Goal: Task Accomplishment & Management: Manage account settings

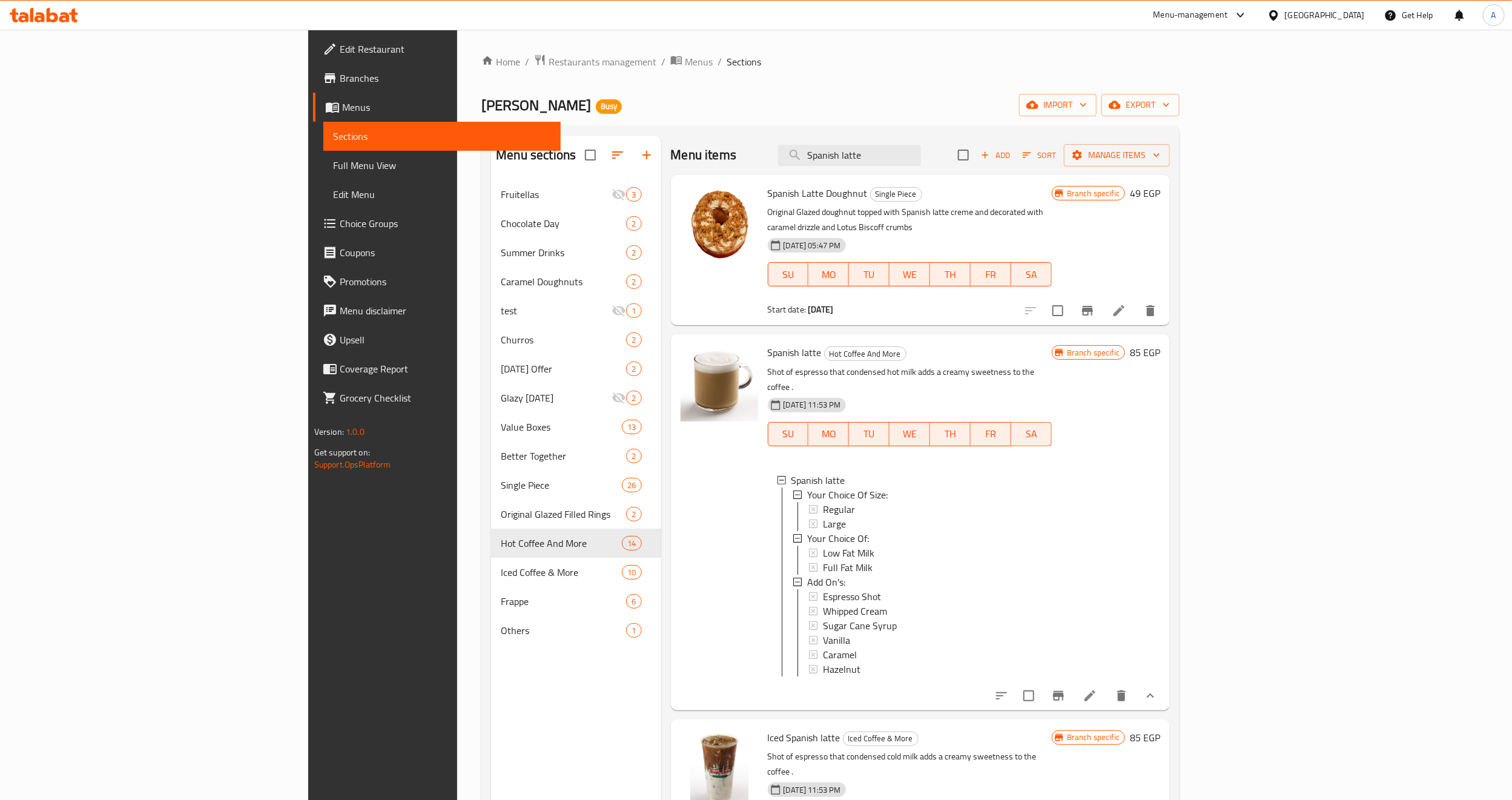
scroll to position [2, 0]
click at [921, 156] on input "Spanish latte" at bounding box center [849, 155] width 143 height 21
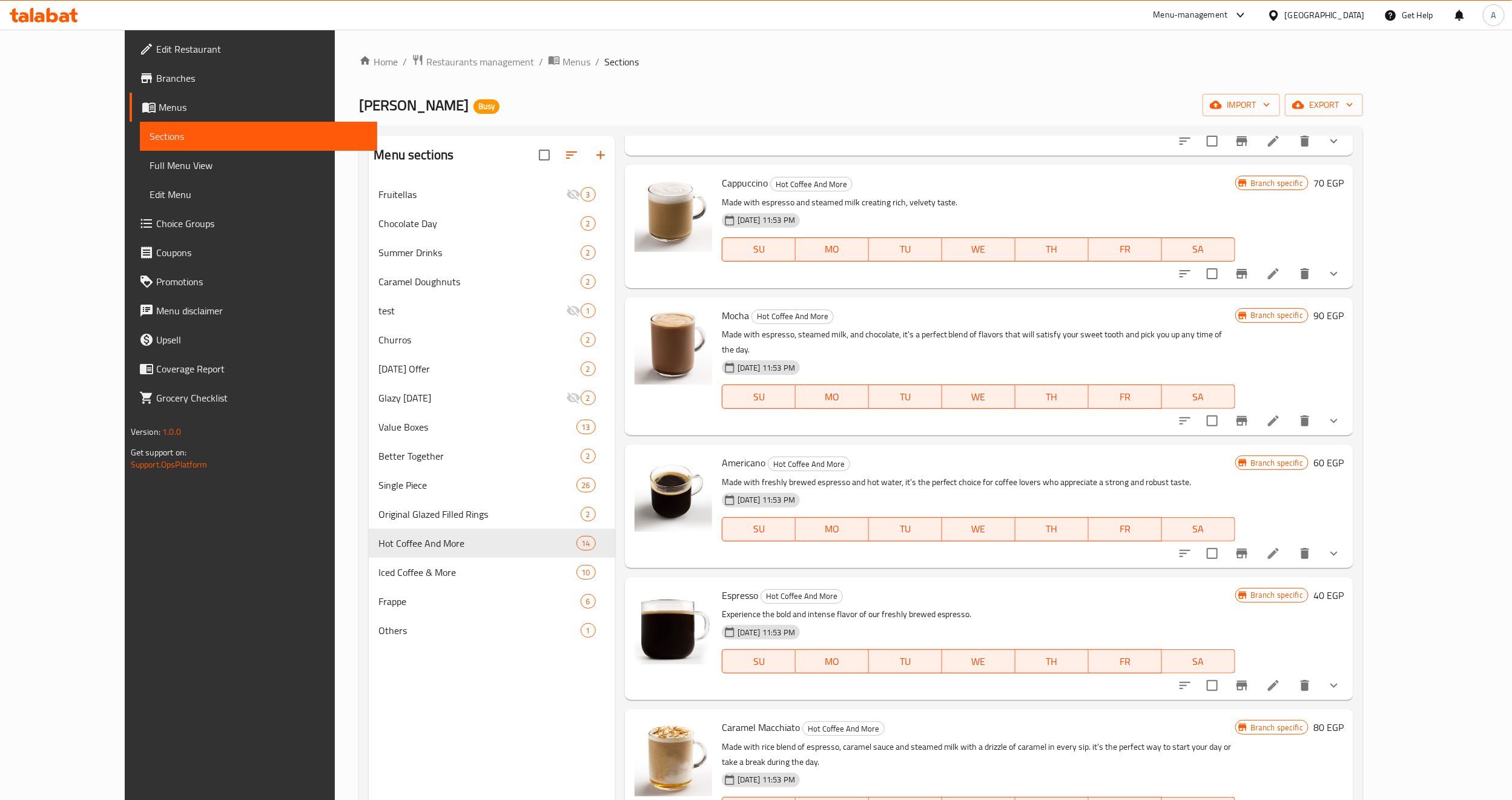
scroll to position [454, 0]
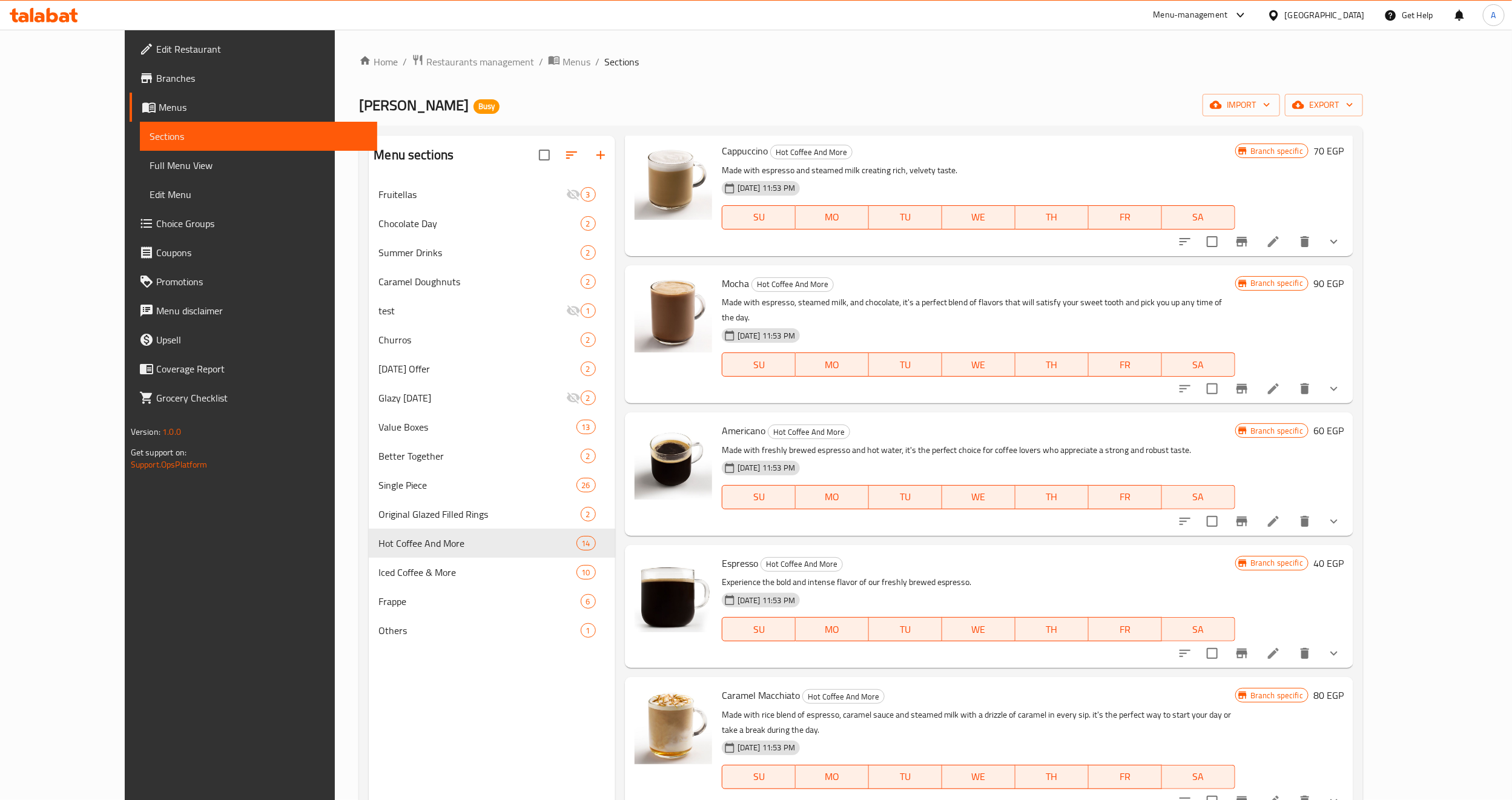
click at [722, 555] on span "Espresso" at bounding box center [740, 563] width 36 height 18
copy h6 "Espresso"
click at [1341, 647] on icon "show more" at bounding box center [1334, 654] width 14 height 14
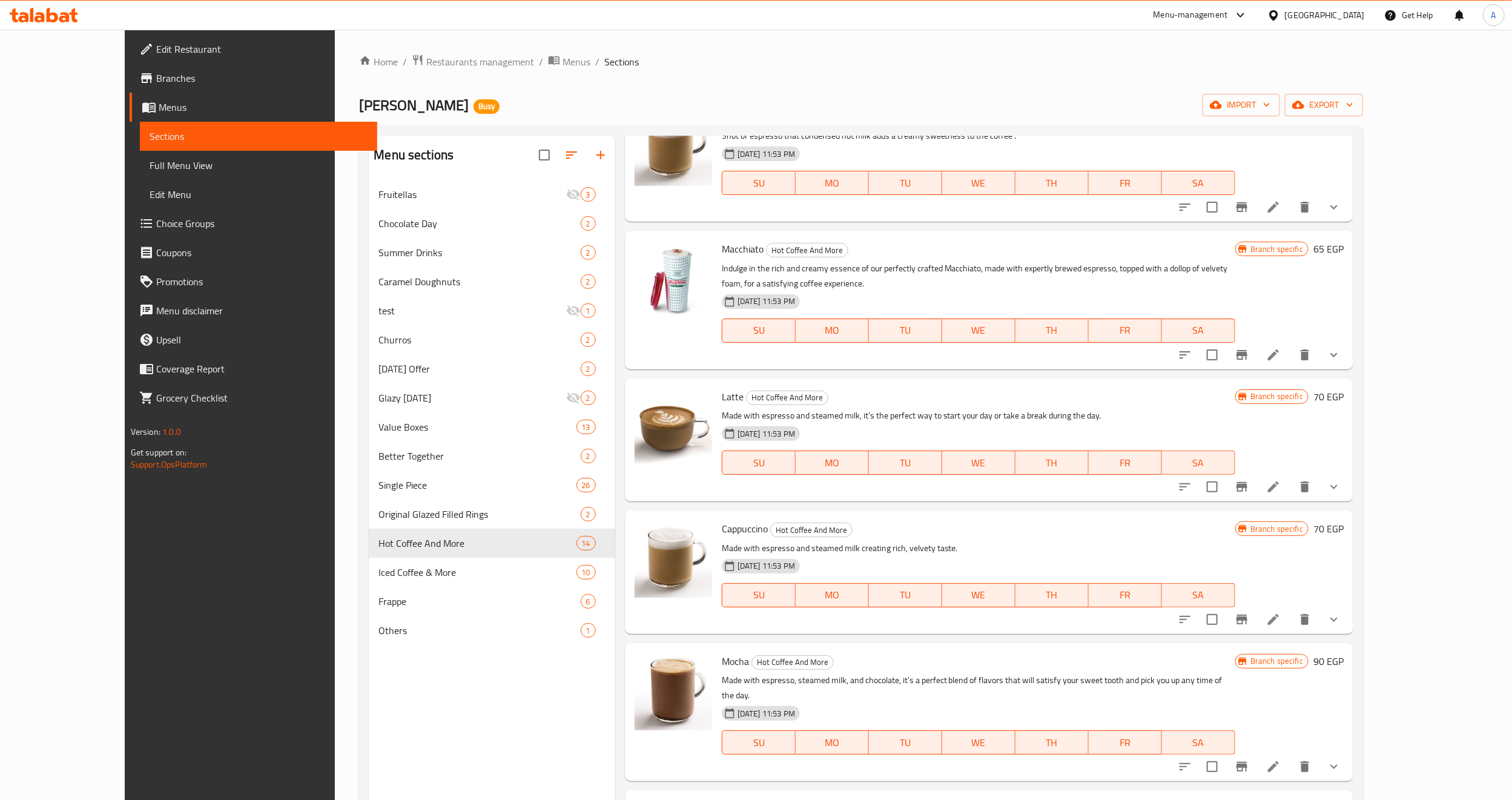
scroll to position [0, 0]
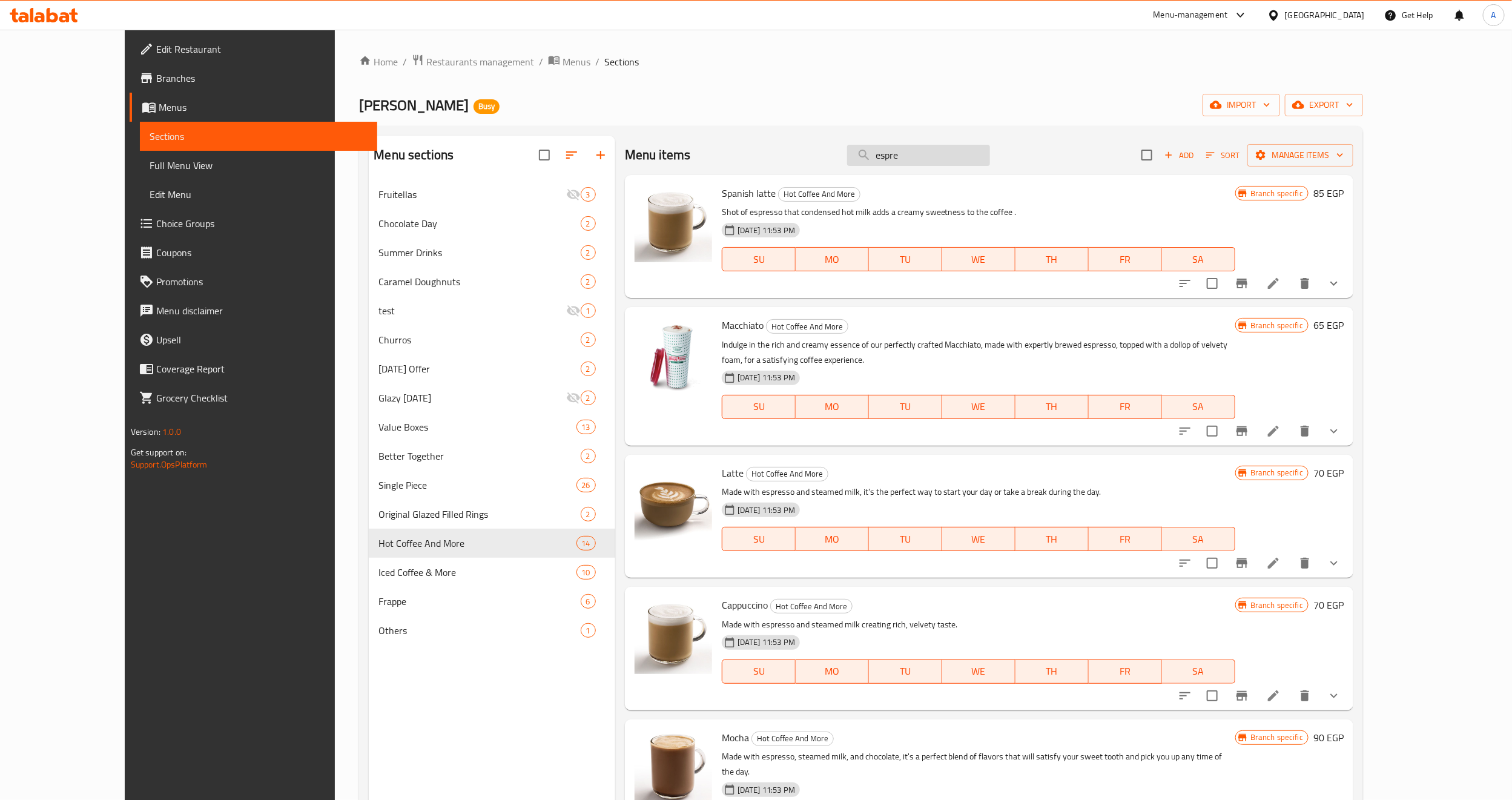
click at [966, 159] on input "espre" at bounding box center [918, 155] width 143 height 21
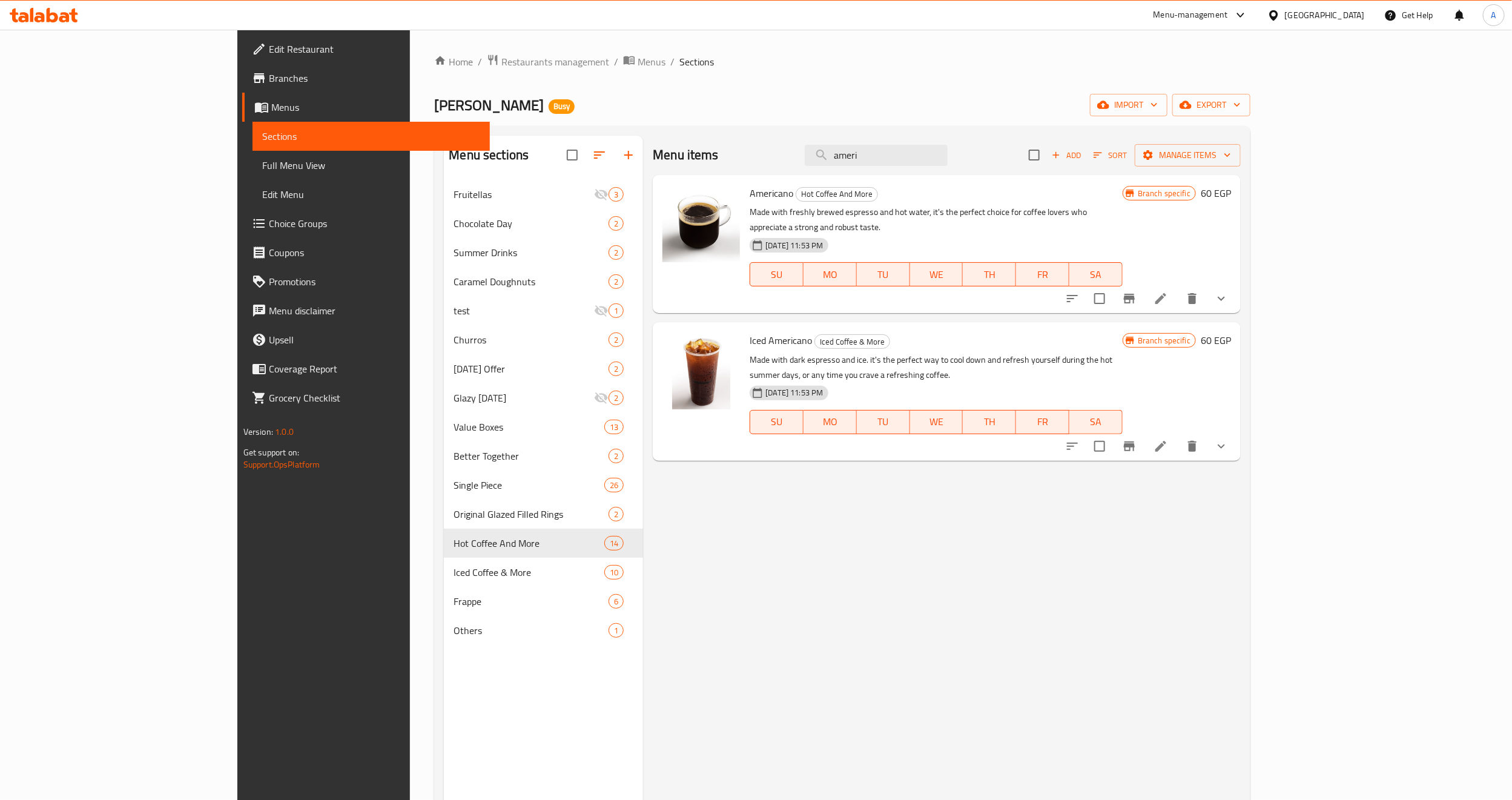
type input "ameri"
click at [1229, 291] on icon "show more" at bounding box center [1221, 298] width 14 height 14
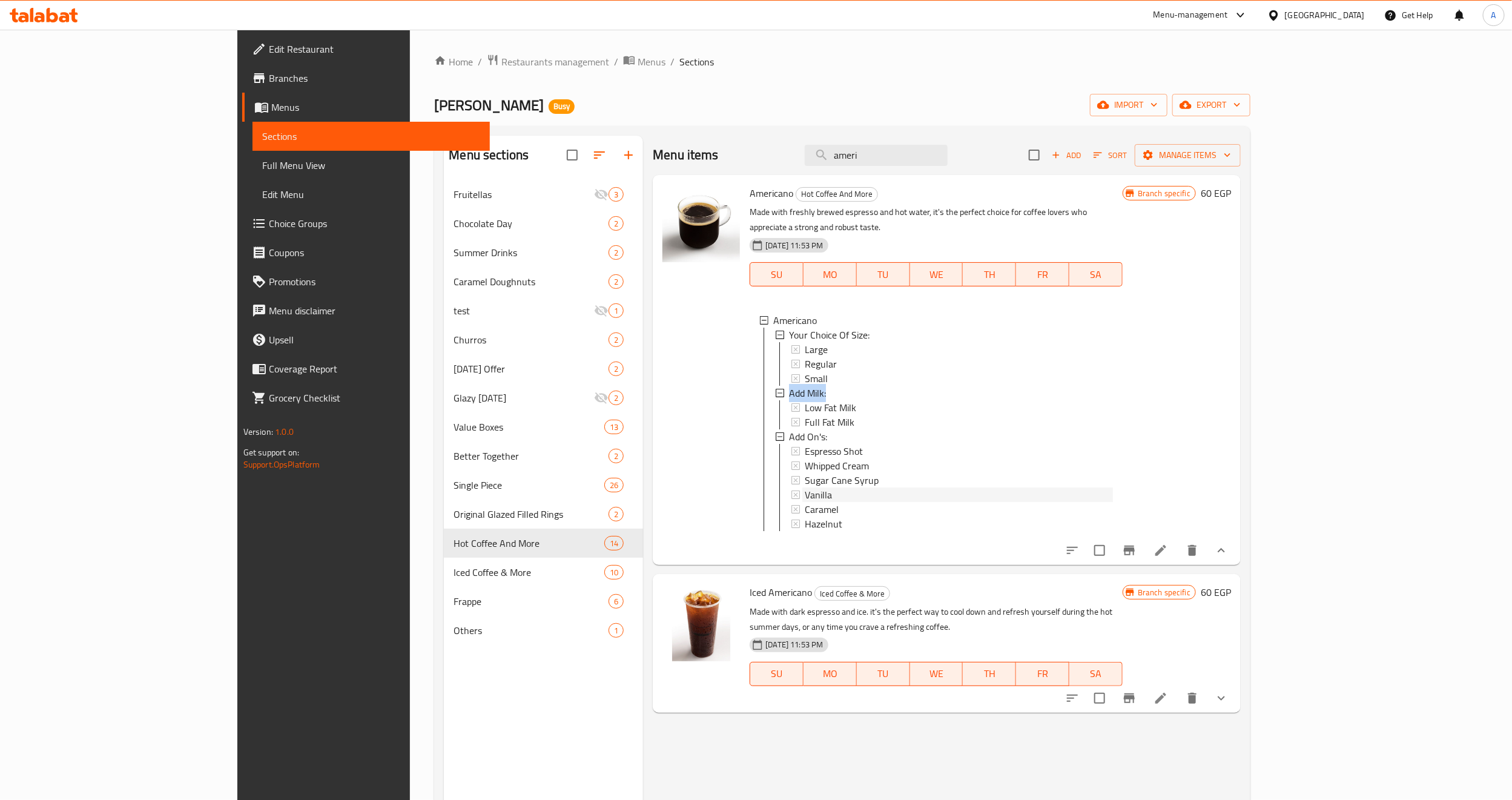
drag, startPoint x: 767, startPoint y: 376, endPoint x: 732, endPoint y: 374, distance: 35.1
click at [789, 386] on div "Add Milk:" at bounding box center [951, 393] width 324 height 14
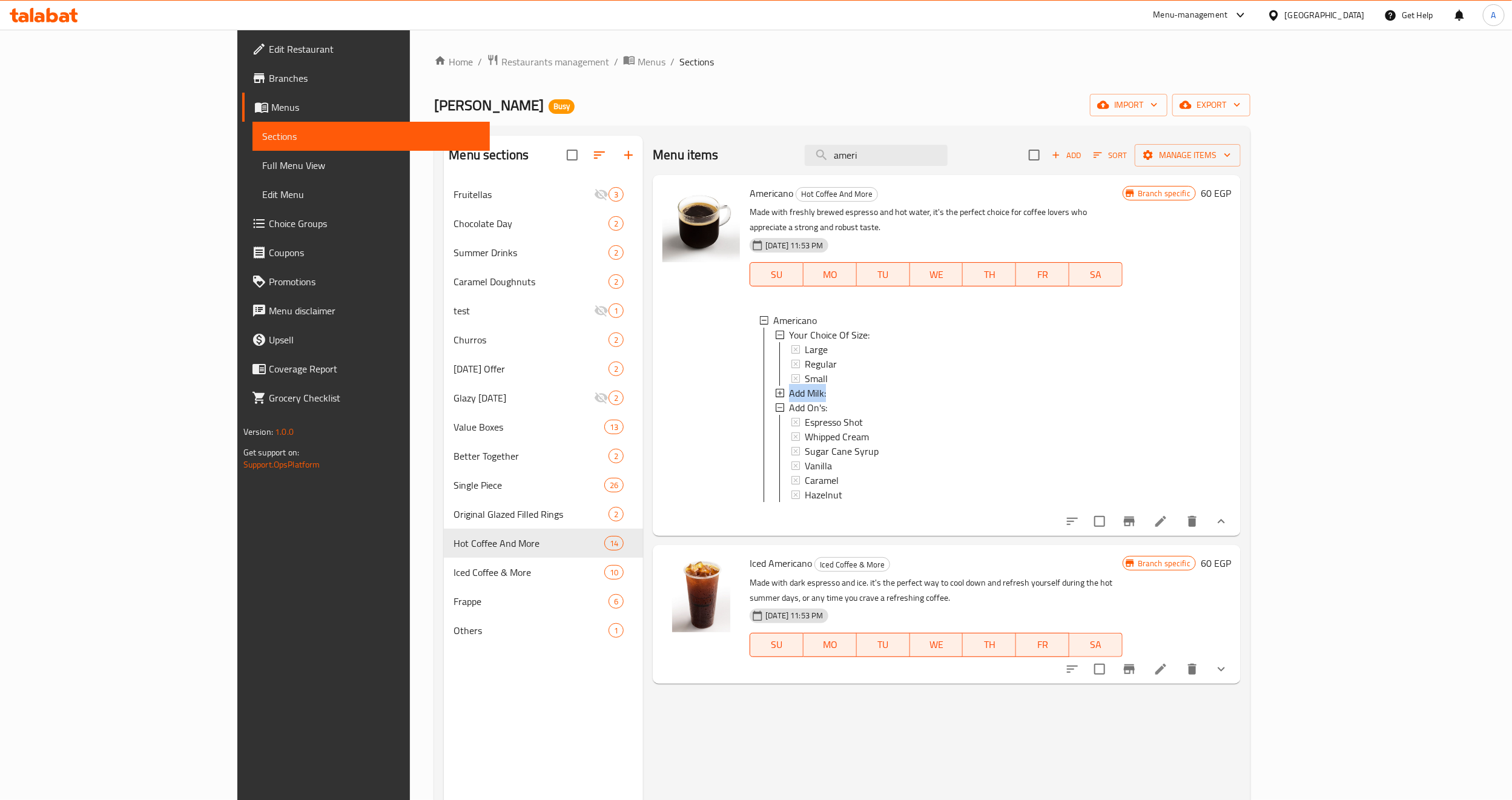
copy span "Add Milk:"
click at [434, 102] on span "[PERSON_NAME]" at bounding box center [489, 105] width 109 height 28
click at [434, 104] on span "[PERSON_NAME]" at bounding box center [489, 105] width 109 height 28
click at [434, 107] on span "[PERSON_NAME]" at bounding box center [489, 105] width 109 height 28
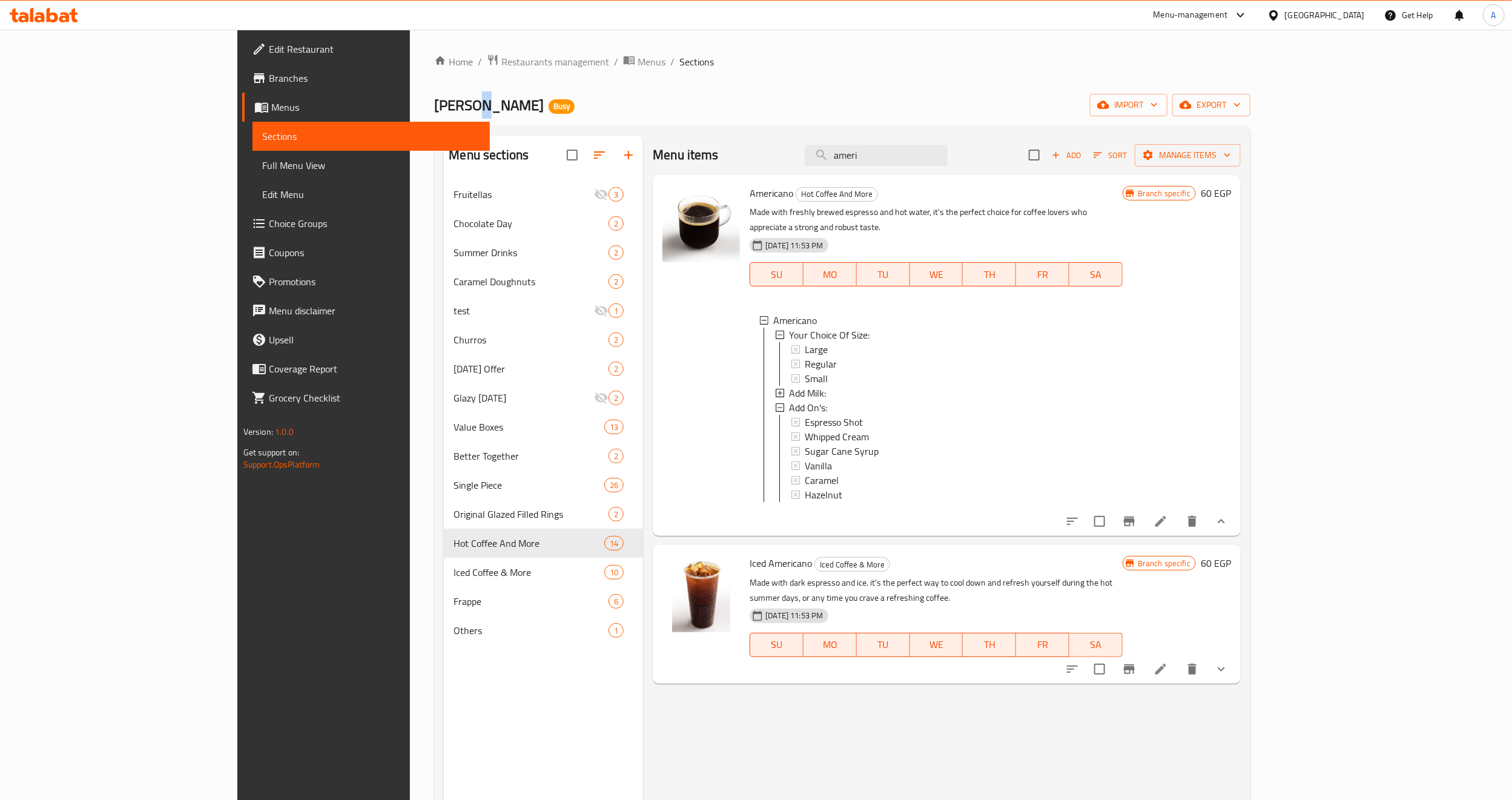
click at [434, 107] on span "[PERSON_NAME]" at bounding box center [489, 105] width 109 height 28
copy span "[PERSON_NAME]"
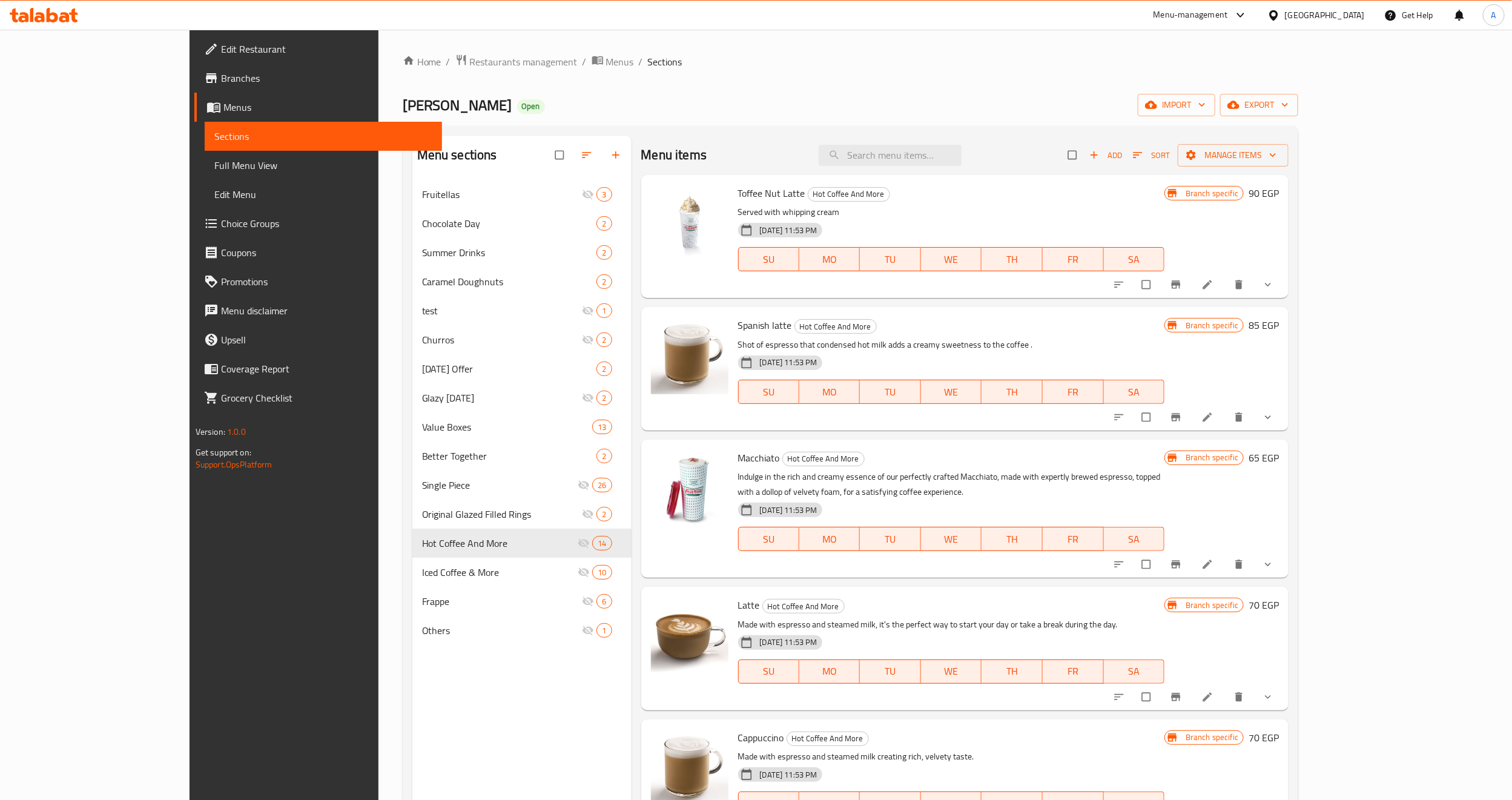
click at [411, 72] on div "Home / Restaurants management / Menus / Sections Krispy Kreme Open import expor…" at bounding box center [850, 500] width 896 height 892
click at [470, 61] on span "Restaurants management" at bounding box center [523, 62] width 108 height 14
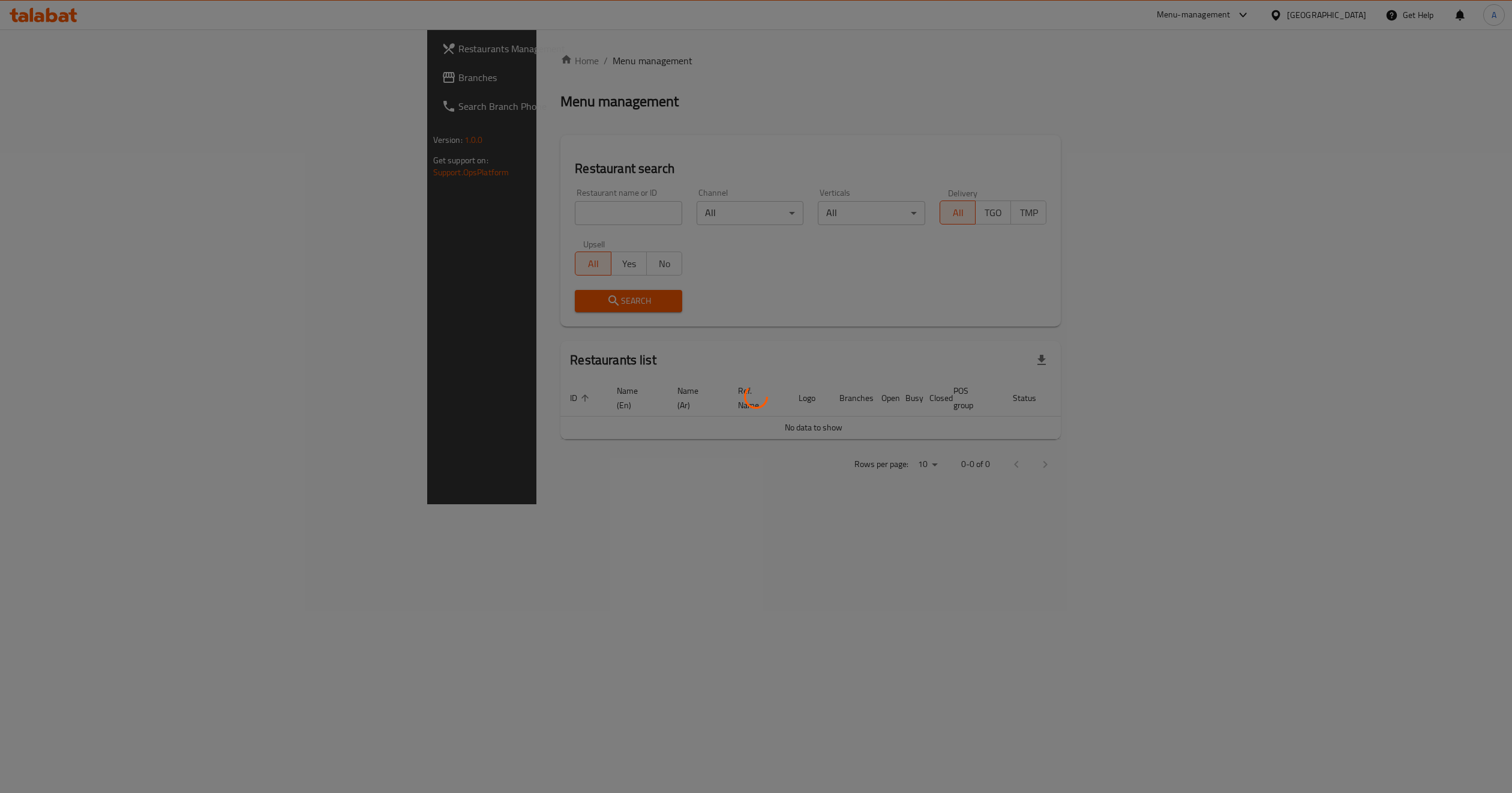
click at [356, 240] on div at bounding box center [756, 396] width 1512 height 793
click at [353, 220] on div at bounding box center [756, 396] width 1512 height 793
click at [356, 210] on div at bounding box center [756, 396] width 1512 height 793
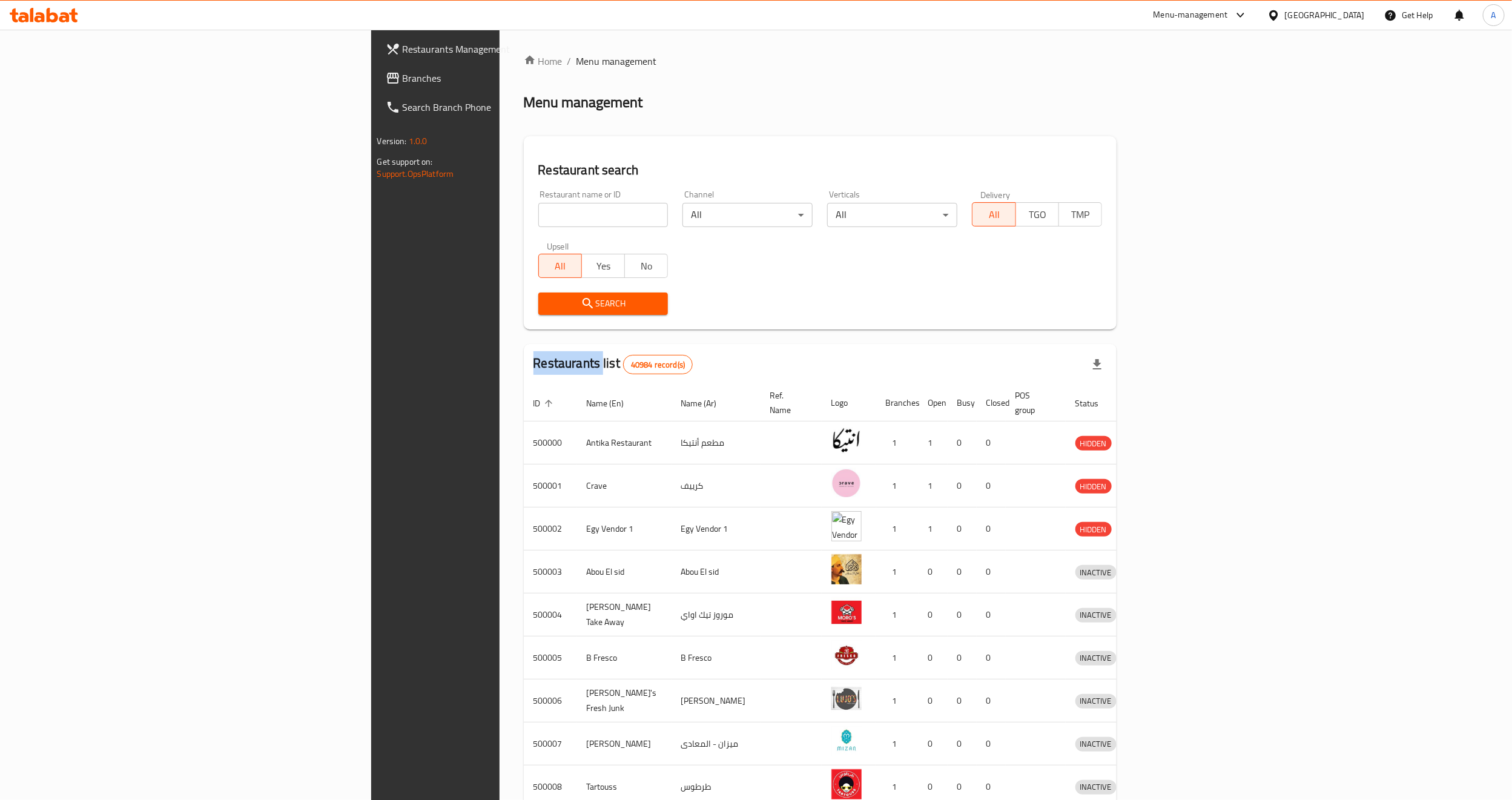
click at [360, 211] on div at bounding box center [756, 400] width 1512 height 800
click at [539, 211] on input "search" at bounding box center [604, 214] width 130 height 24
paste input "[PERSON_NAME]"
type input "[PERSON_NAME]"
click button "Search" at bounding box center [604, 303] width 130 height 22
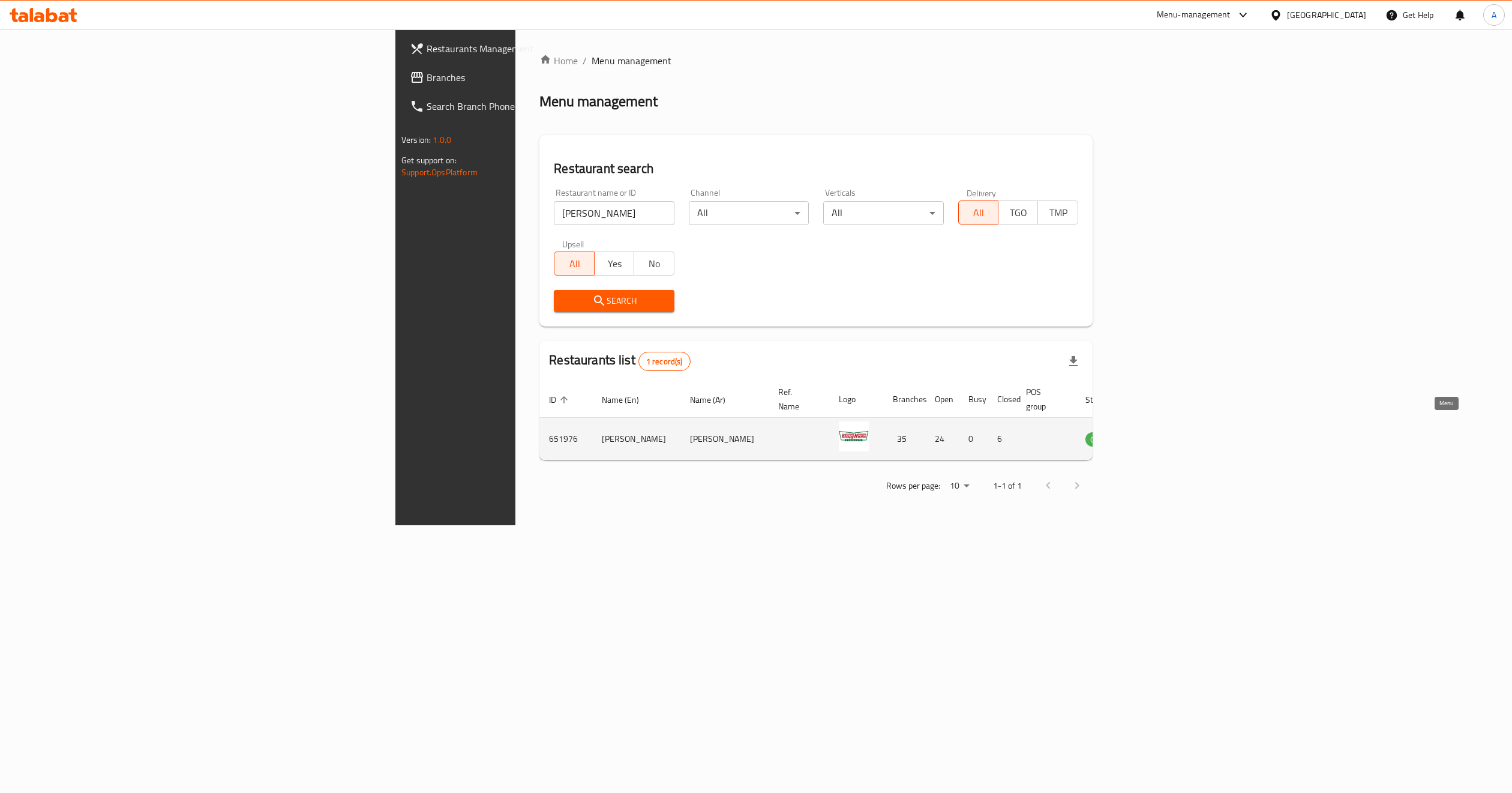
click at [1163, 432] on icon "enhanced table" at bounding box center [1156, 439] width 14 height 14
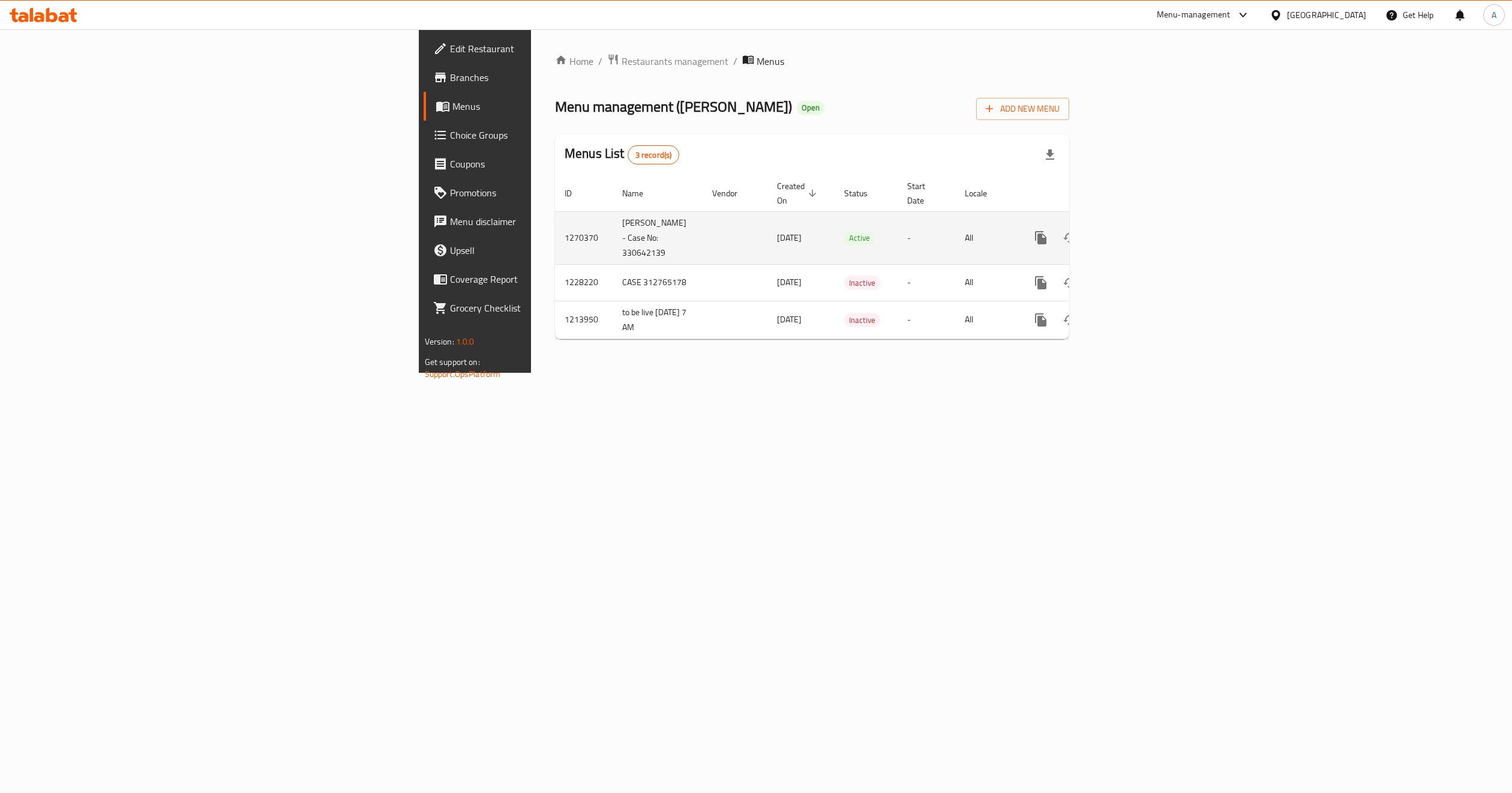
click at [1133, 233] on icon "enhanced table" at bounding box center [1128, 238] width 11 height 11
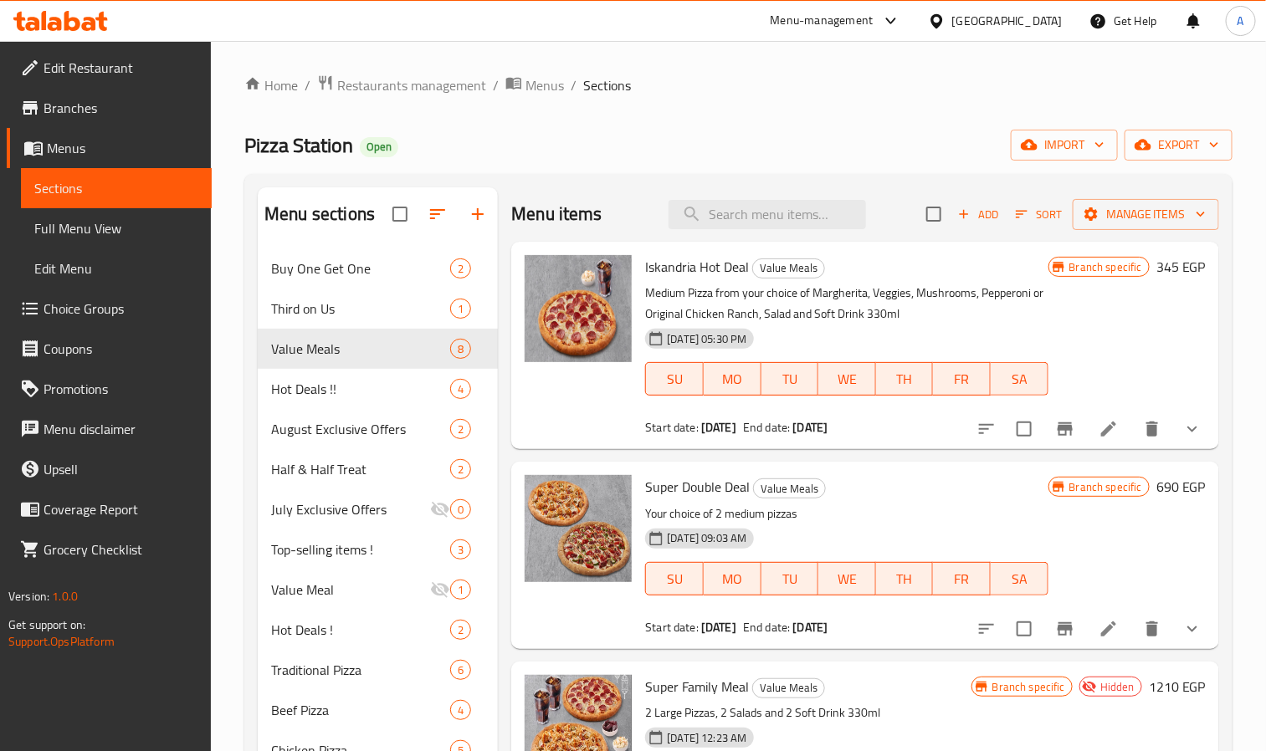
scroll to position [376, 0]
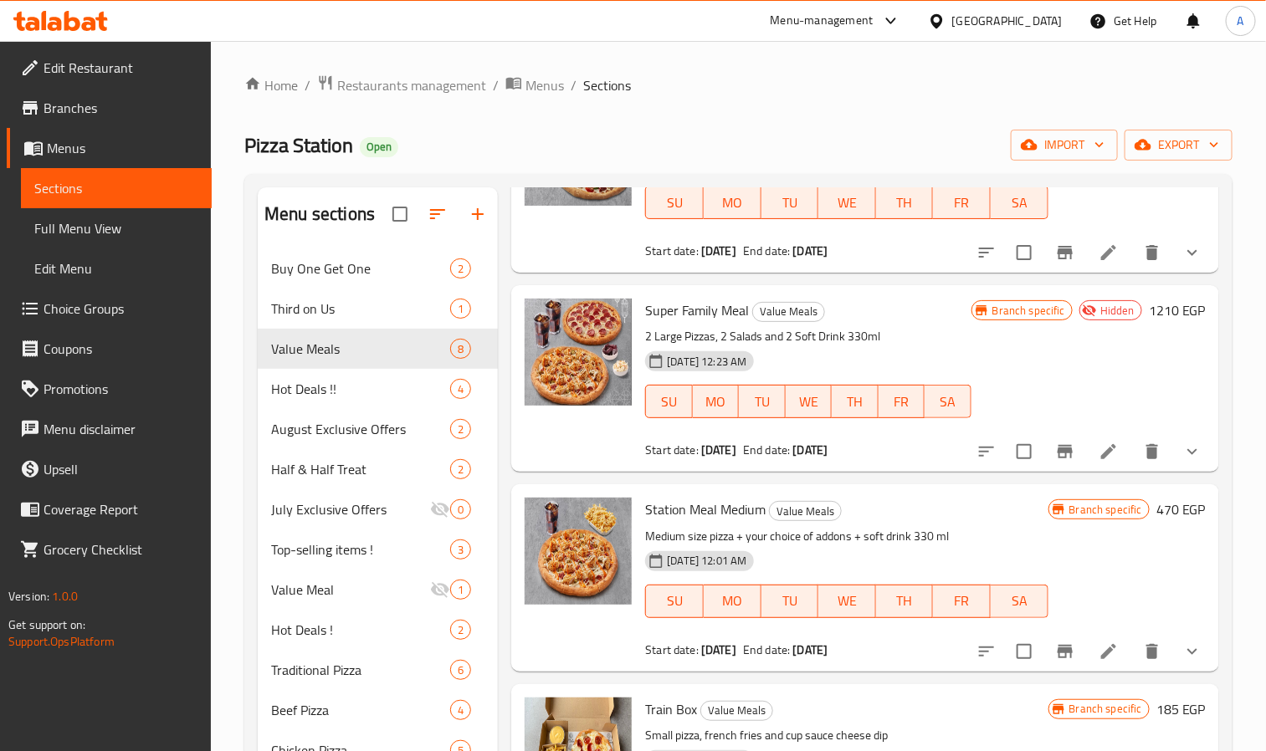
click at [1047, 13] on div "[GEOGRAPHIC_DATA]" at bounding box center [1007, 21] width 110 height 18
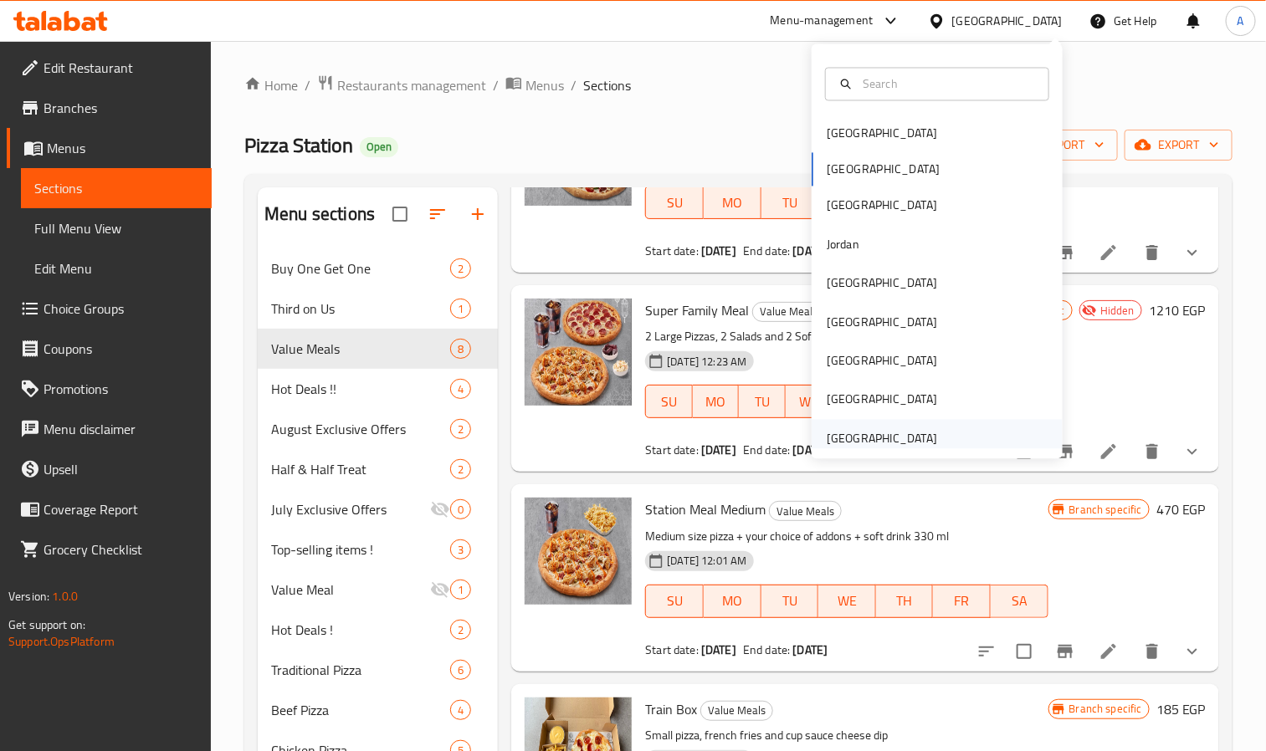
click at [834, 438] on div "United Arab Emirates" at bounding box center [882, 438] width 110 height 18
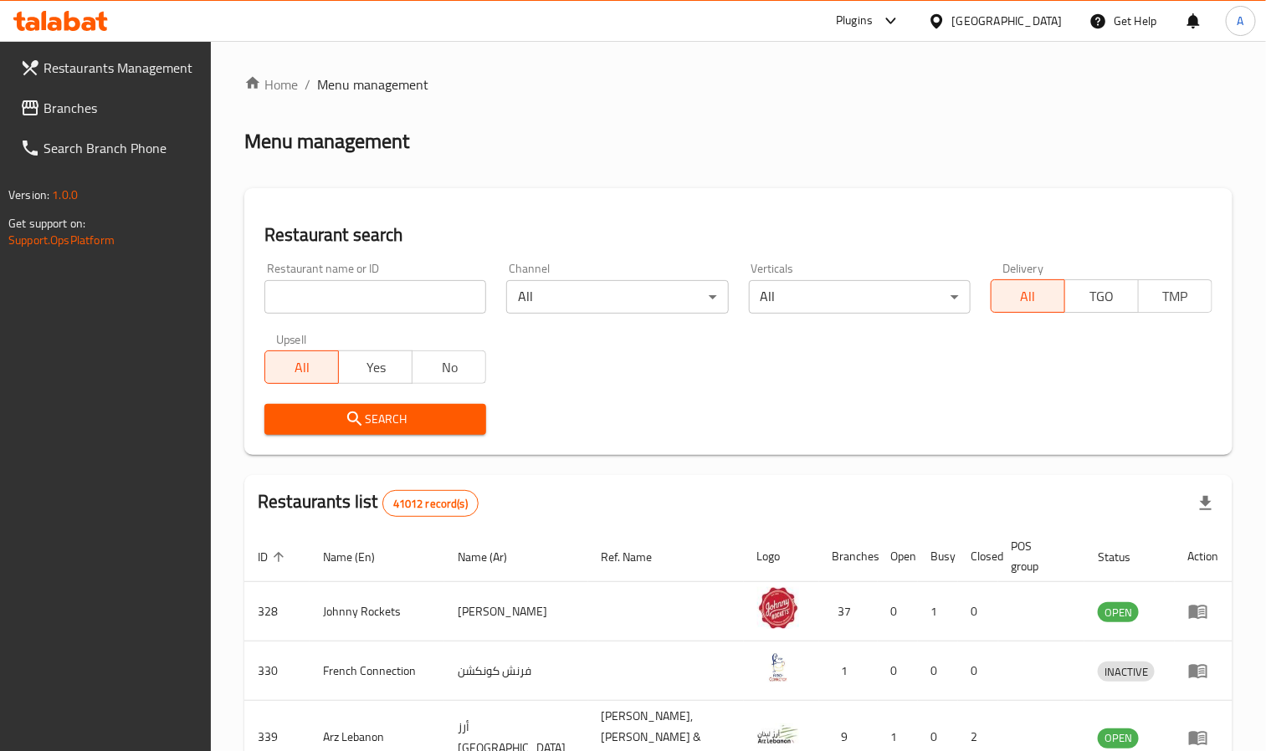
click at [315, 274] on div "Restaurant name or ID Restaurant name or ID" at bounding box center [375, 288] width 222 height 51
click at [316, 282] on input "search" at bounding box center [375, 296] width 222 height 33
click at [321, 311] on input "search" at bounding box center [375, 296] width 222 height 33
paste input "Over"
type input "Over"
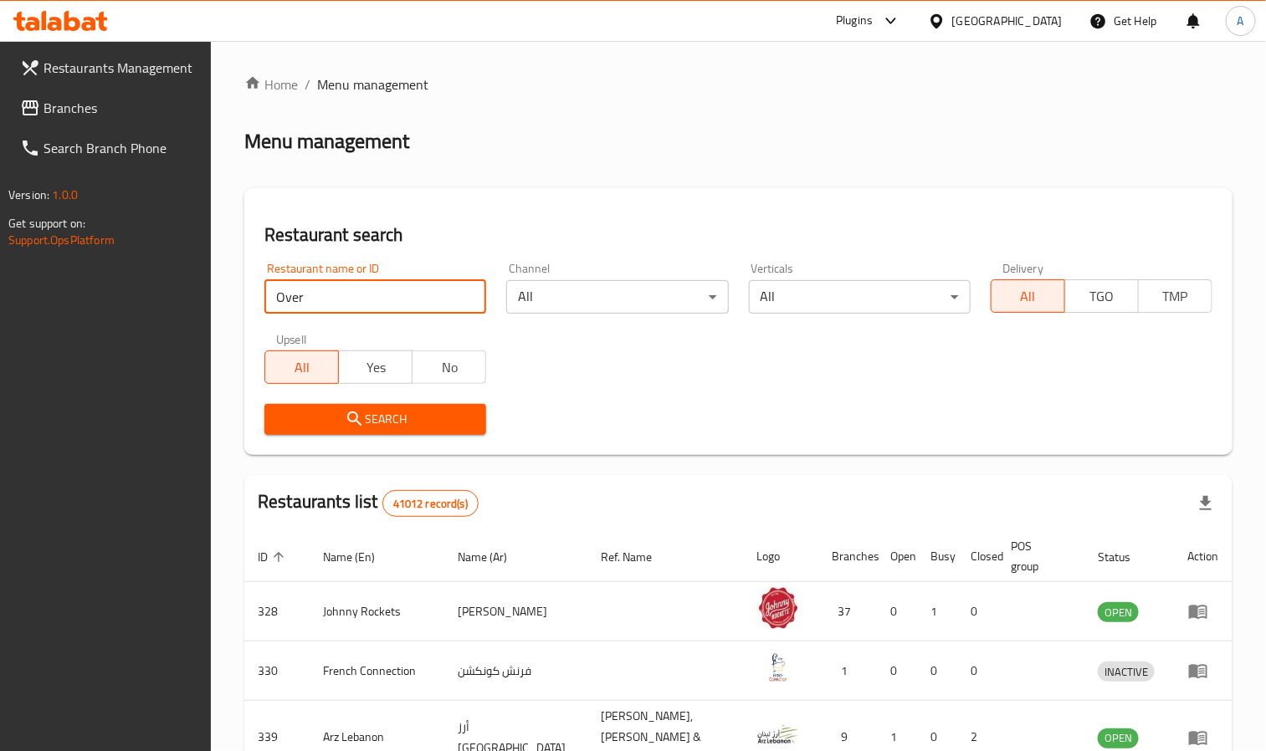
click button "Search" at bounding box center [375, 419] width 222 height 31
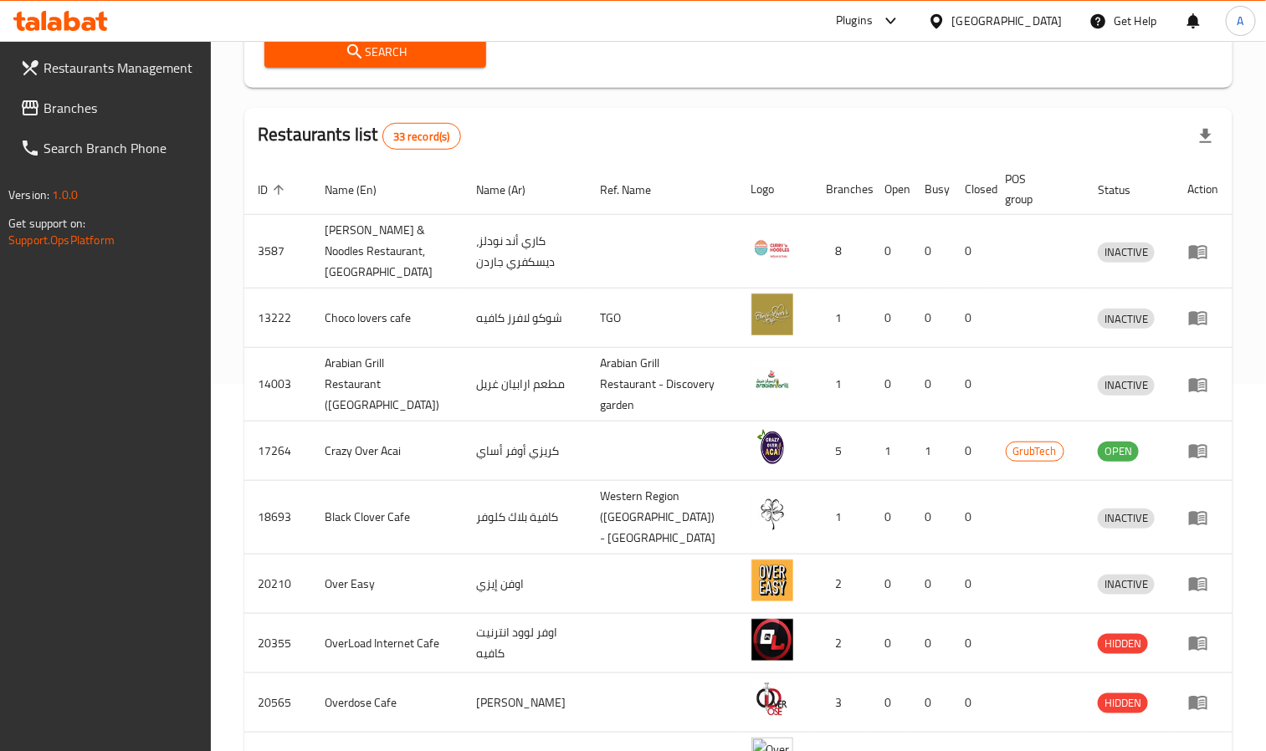
scroll to position [63, 0]
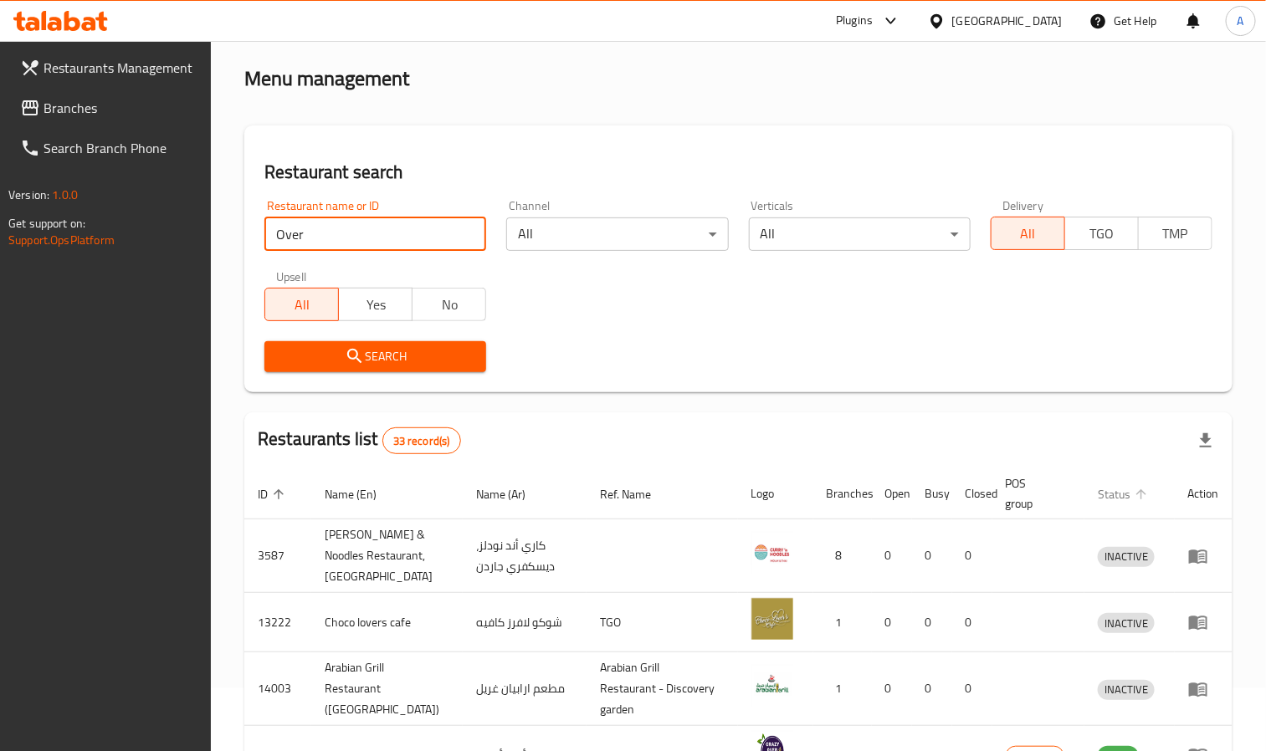
click at [1123, 485] on span "Status" at bounding box center [1125, 494] width 54 height 20
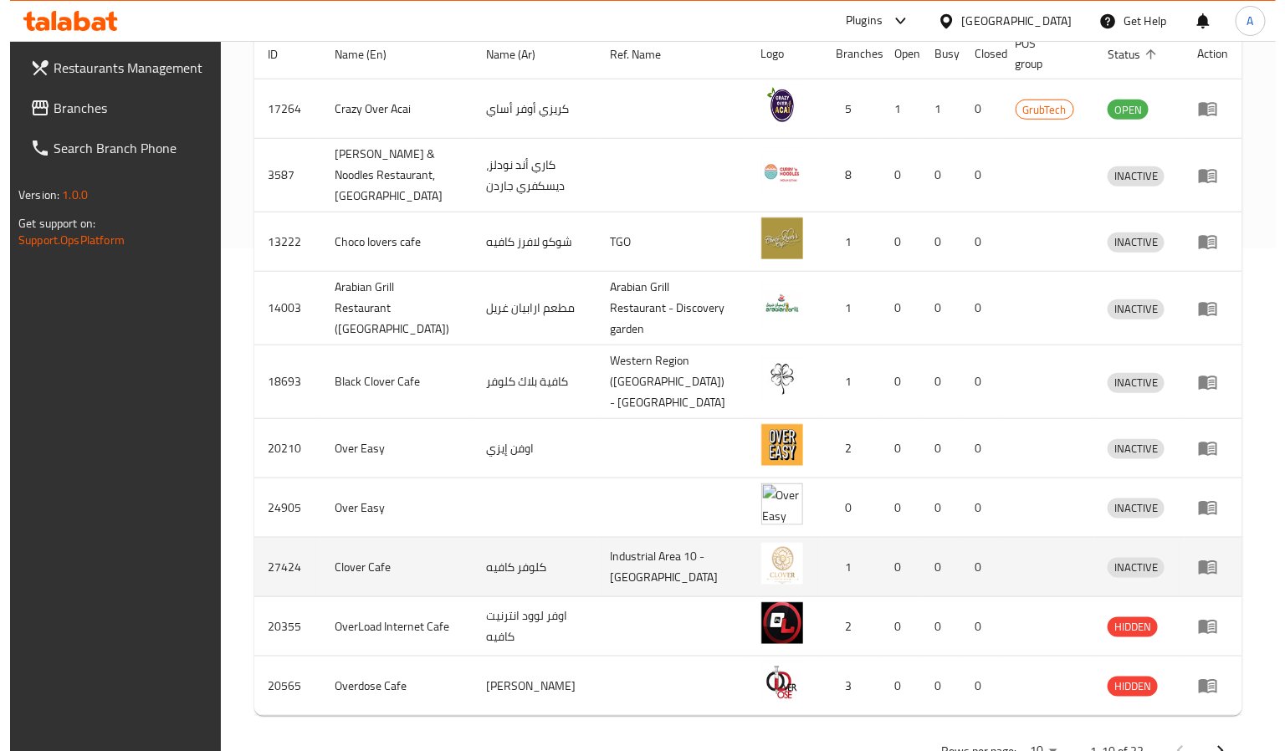
scroll to position [565, 0]
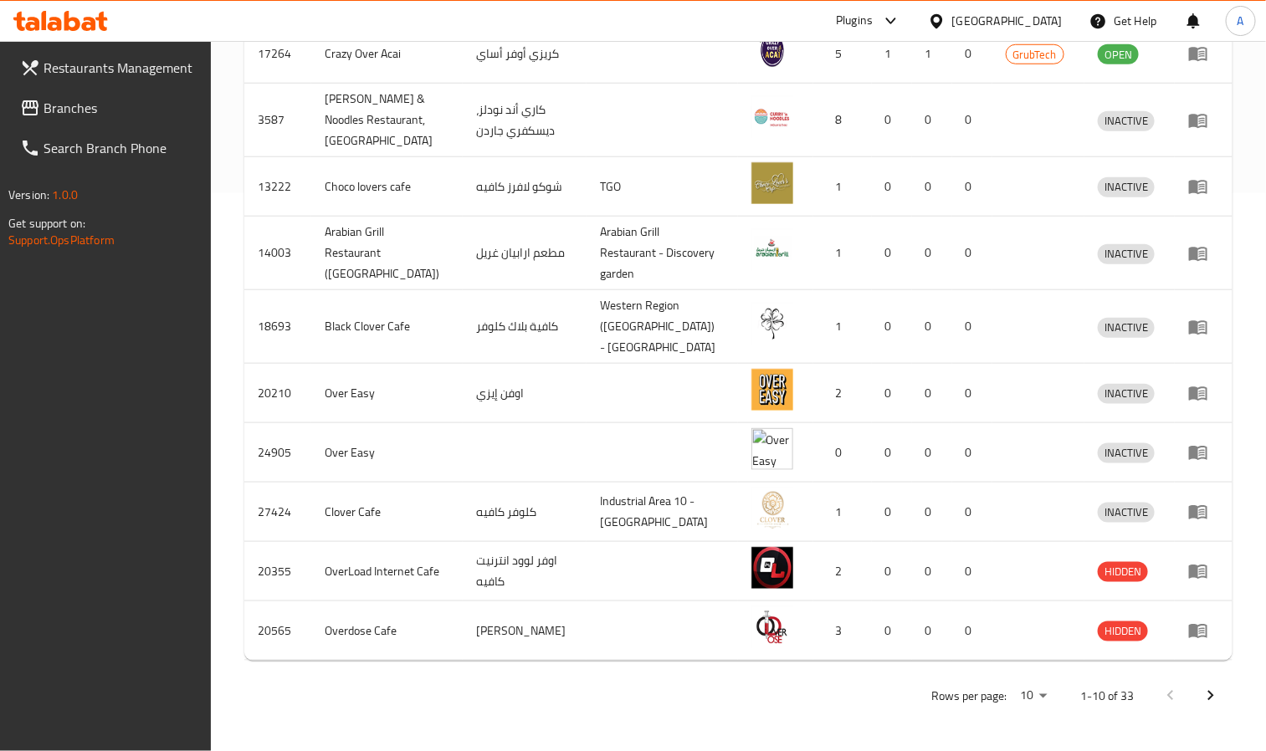
click at [1007, 696] on div "Rows per page: 10 1-10 of 33" at bounding box center [738, 696] width 988 height 44
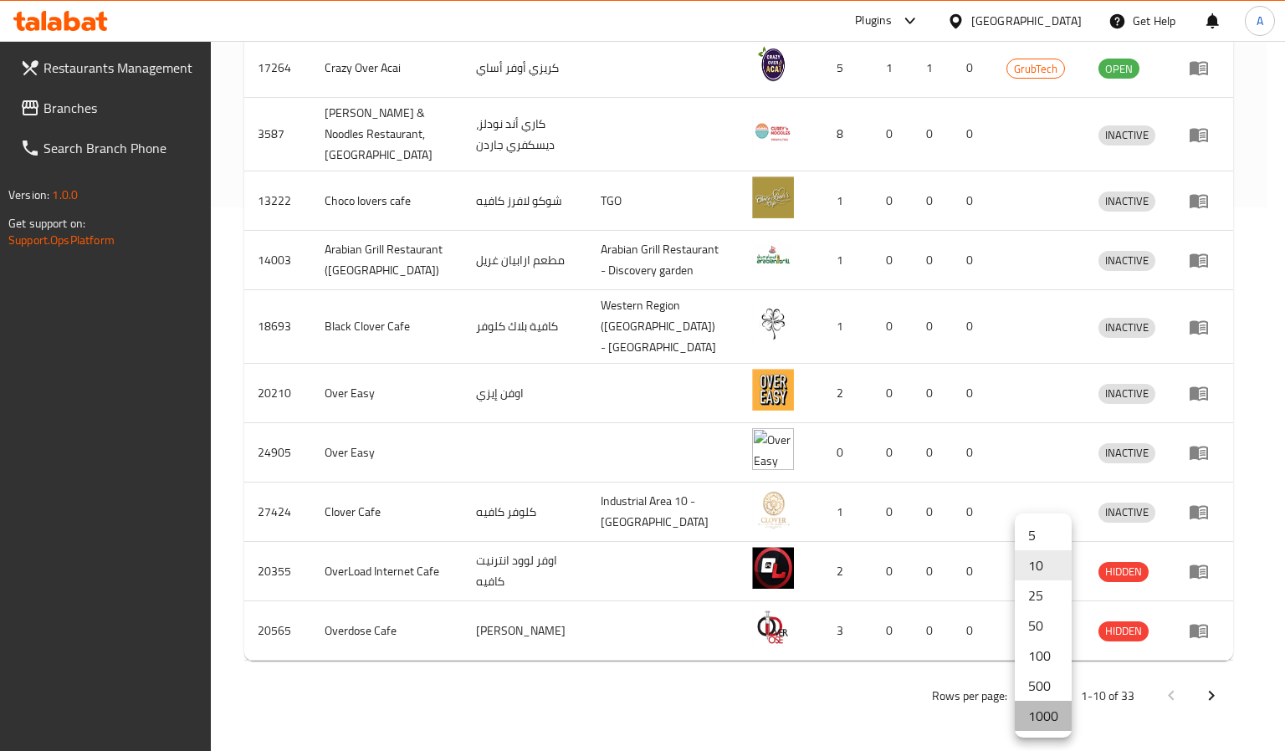
click at [1044, 706] on li "1000" at bounding box center [1043, 716] width 57 height 30
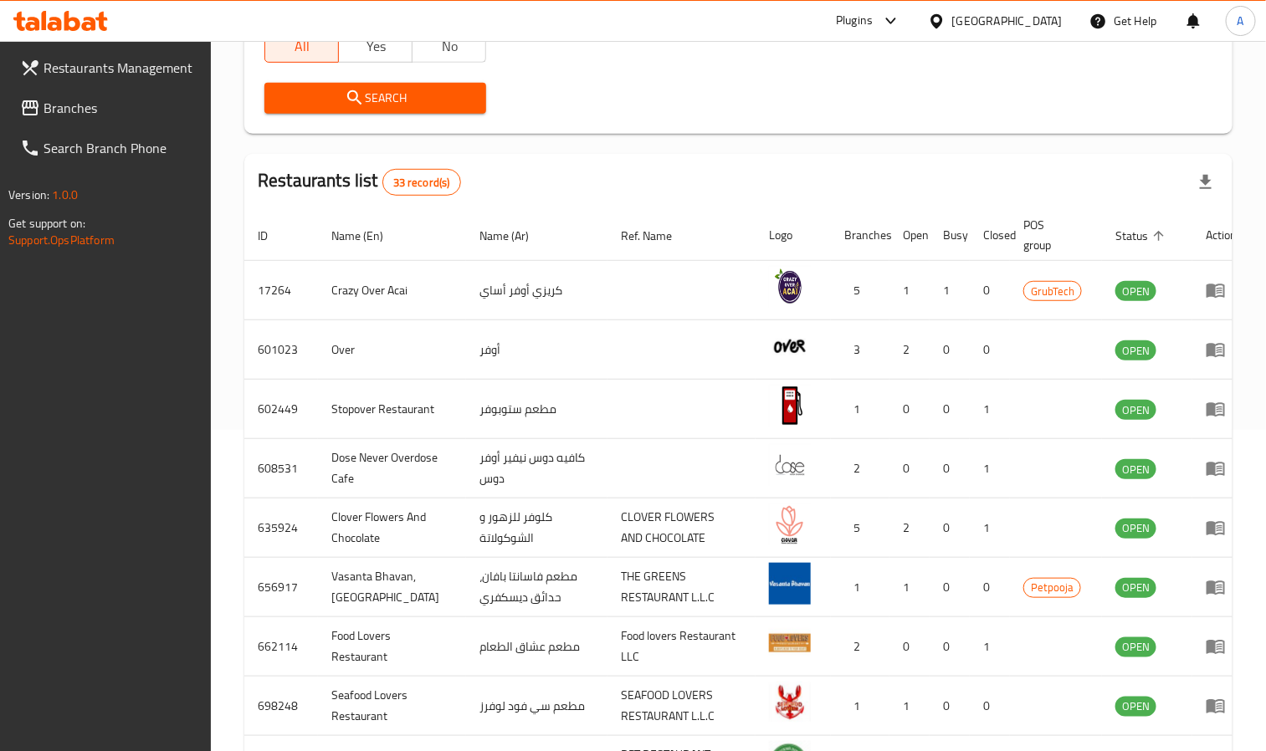
scroll to position [188, 0]
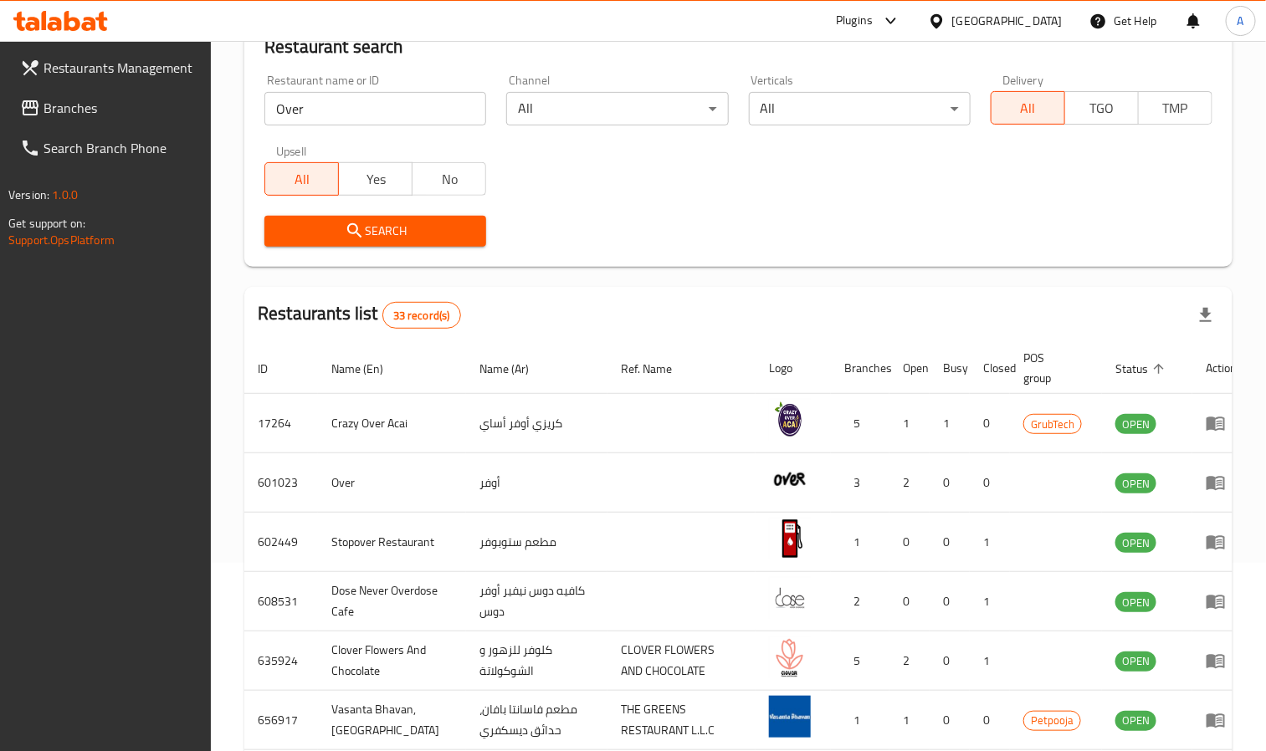
click at [1120, 369] on span "Status sorted ascending" at bounding box center [1142, 369] width 54 height 20
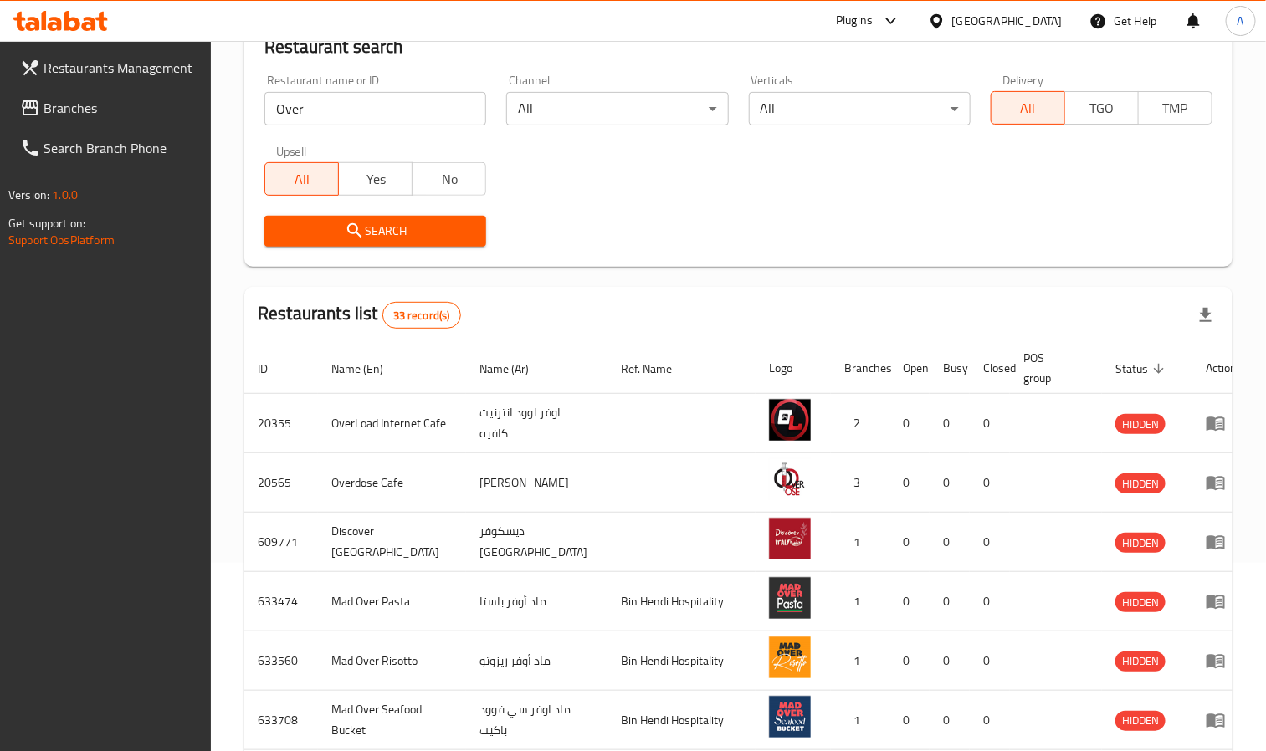
click at [1120, 365] on span "Status sorted descending" at bounding box center [1142, 369] width 54 height 20
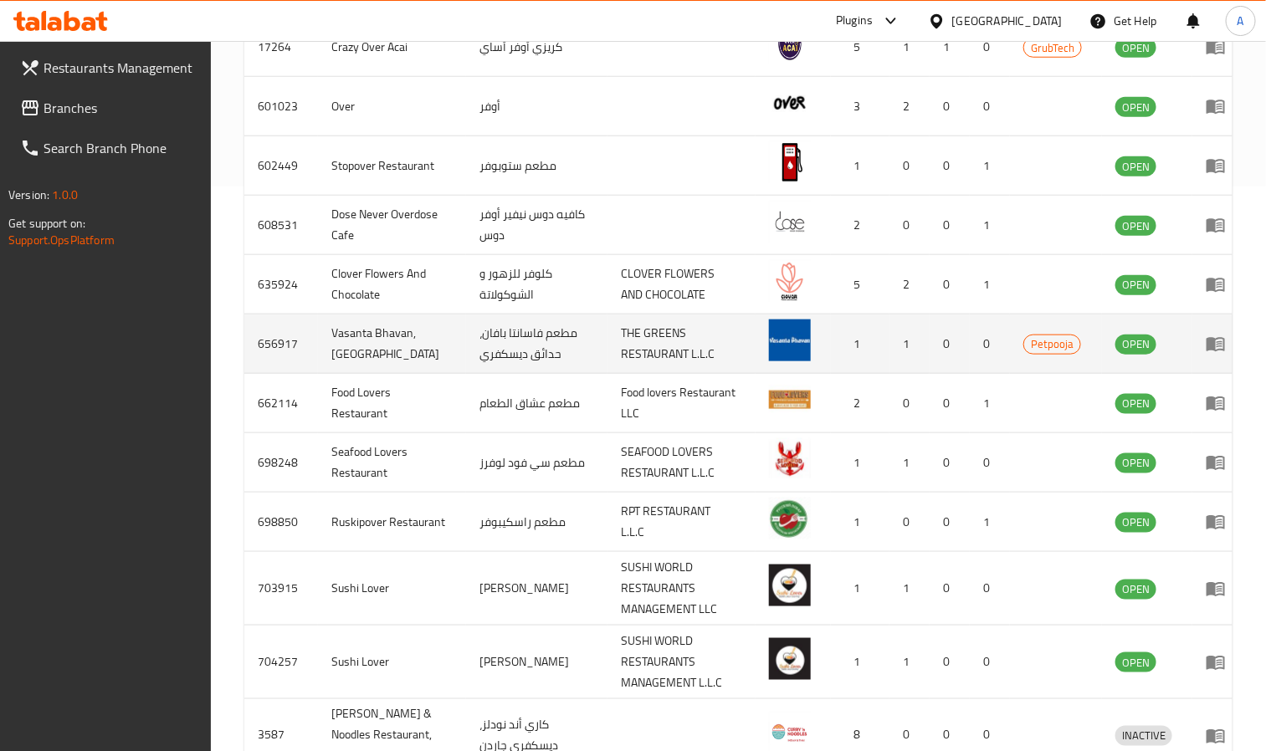
scroll to position [439, 0]
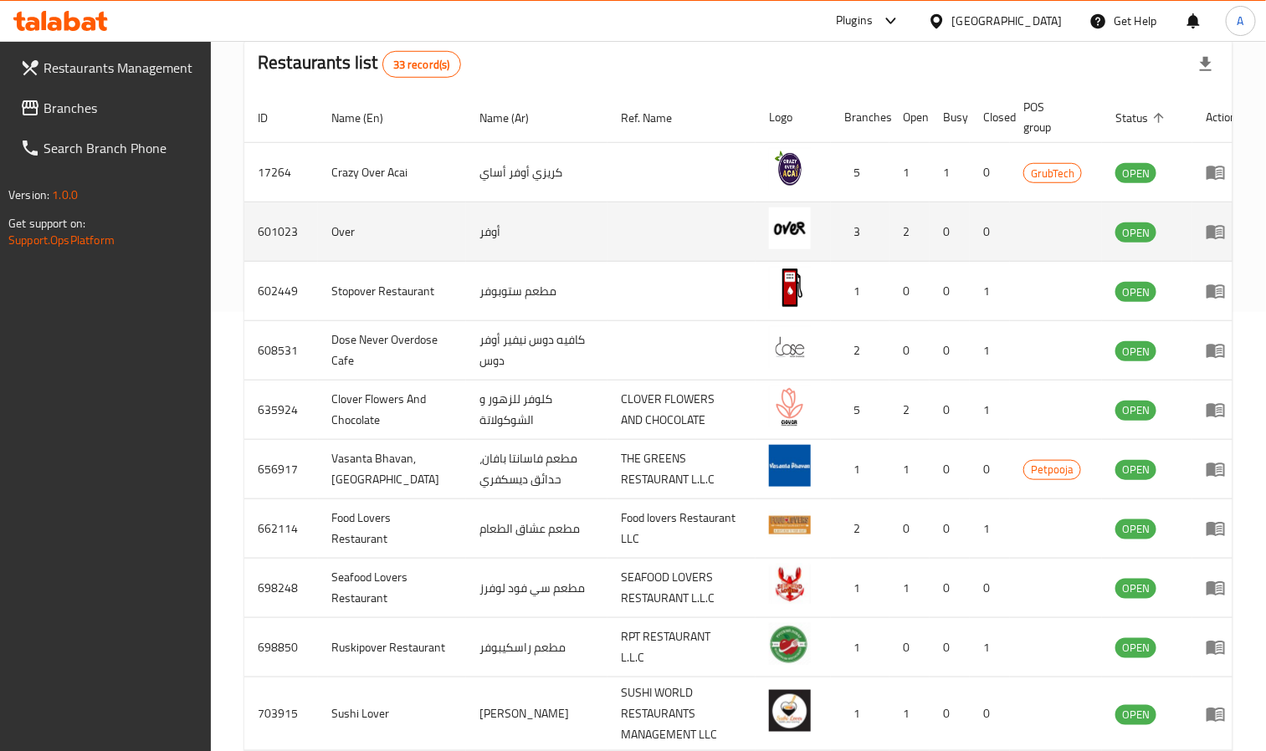
click at [272, 239] on td "601023" at bounding box center [281, 231] width 74 height 59
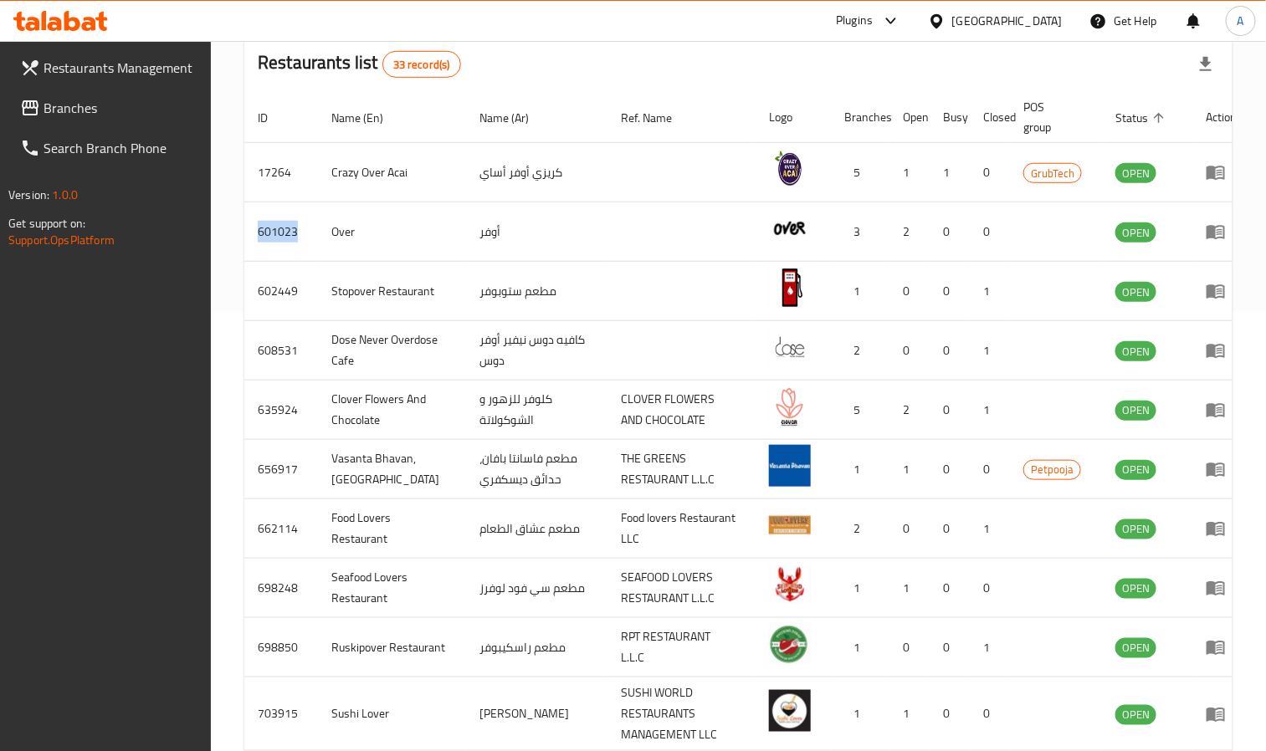
copy td "601023"
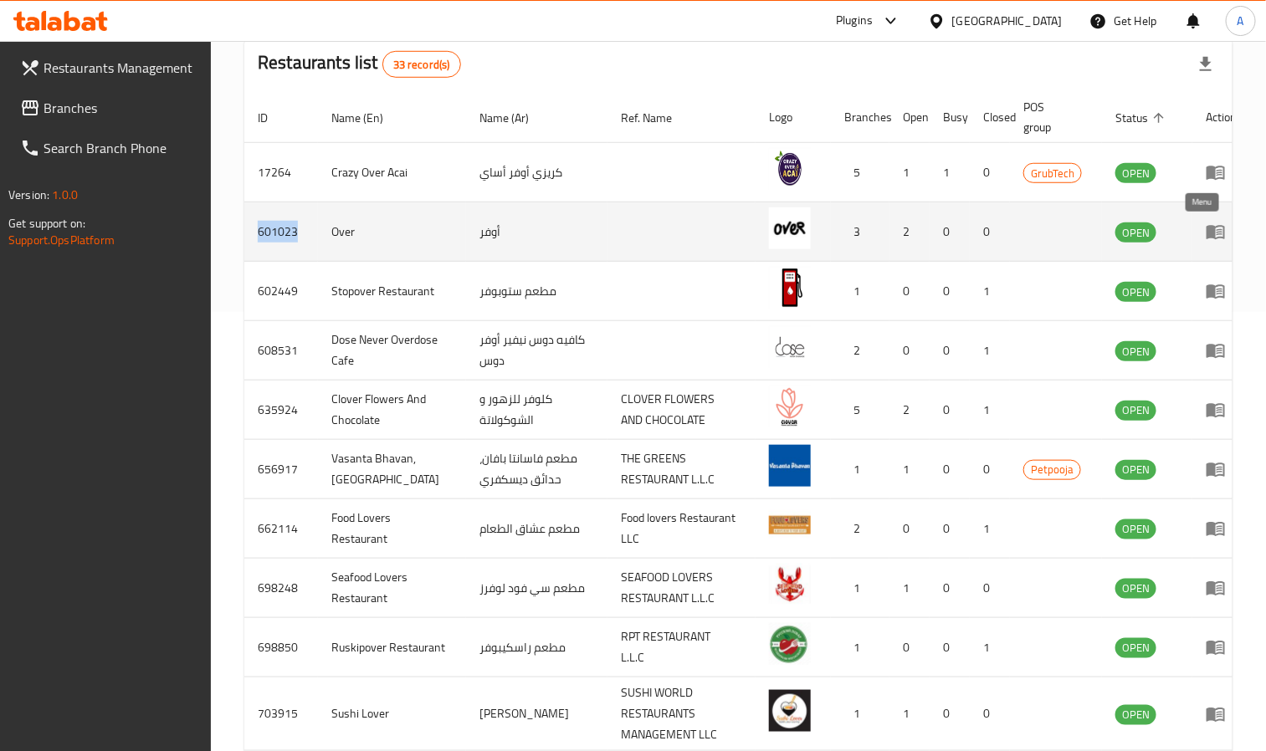
click at [1206, 228] on icon "enhanced table" at bounding box center [1215, 233] width 18 height 14
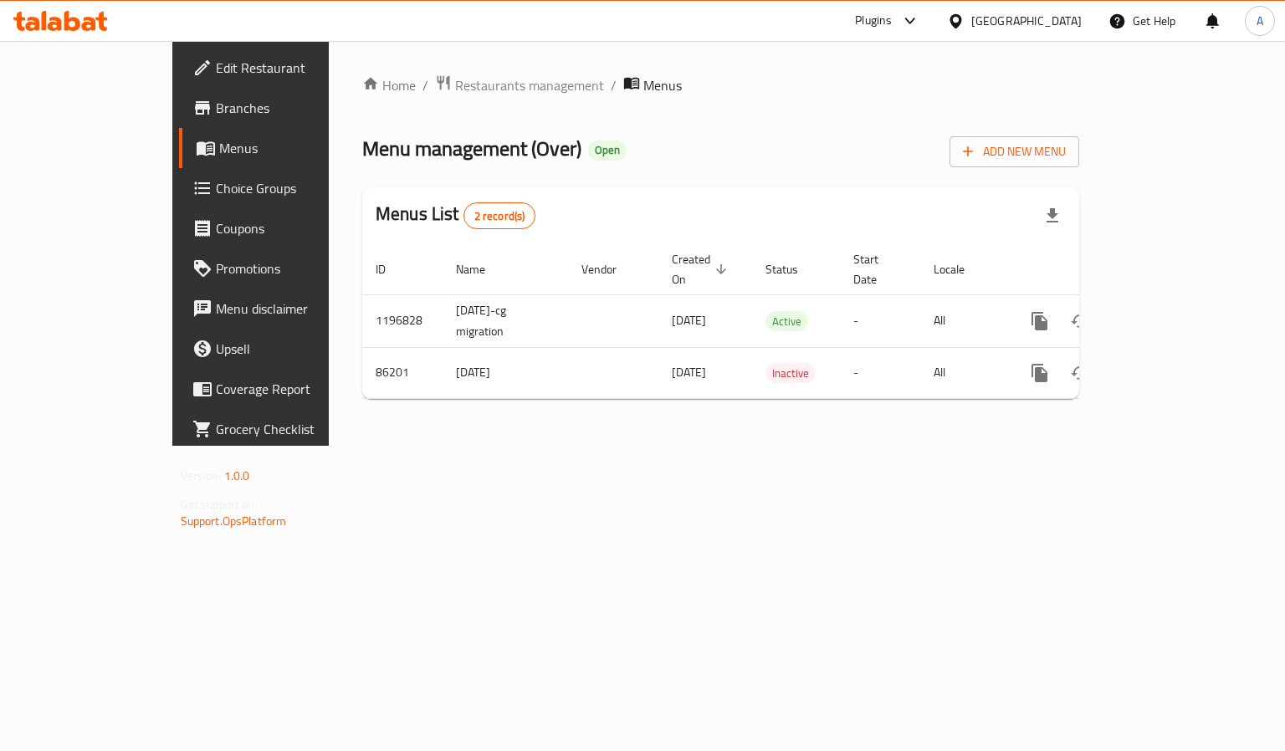
click at [216, 116] on span "Branches" at bounding box center [295, 108] width 158 height 20
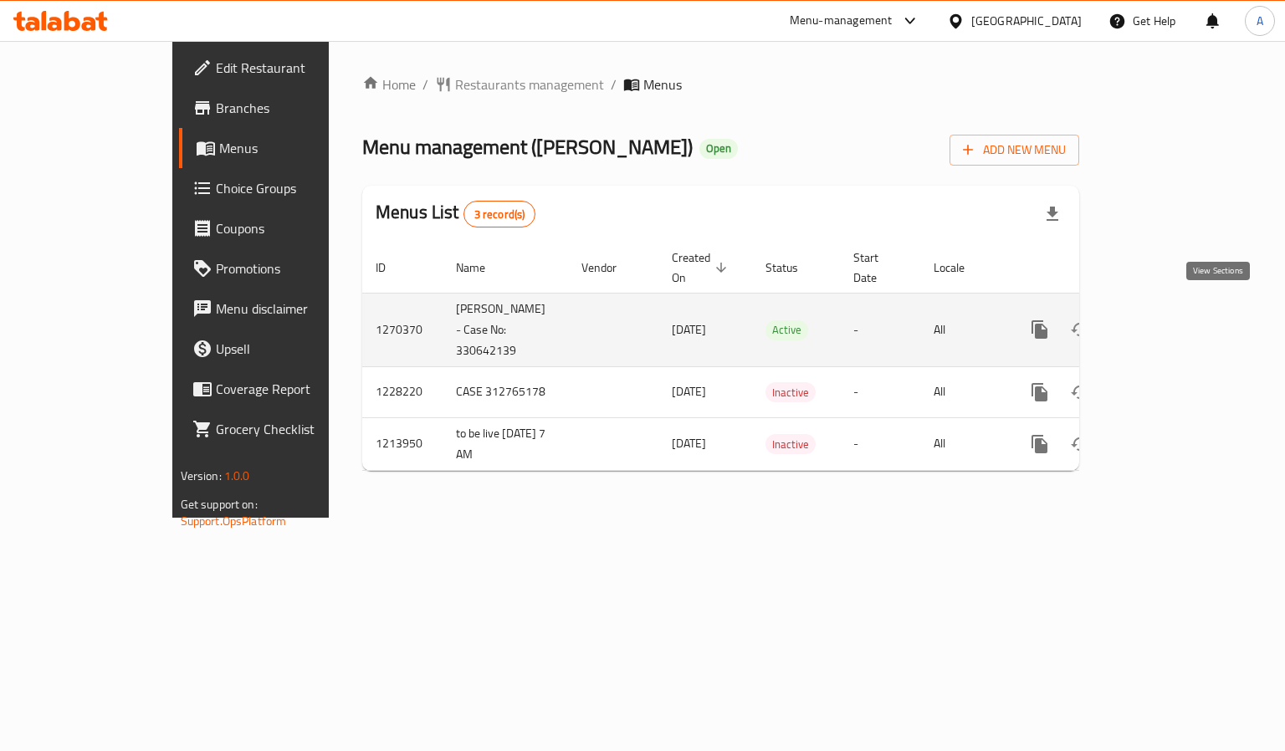
click at [1168, 322] on icon "enhanced table" at bounding box center [1160, 329] width 15 height 15
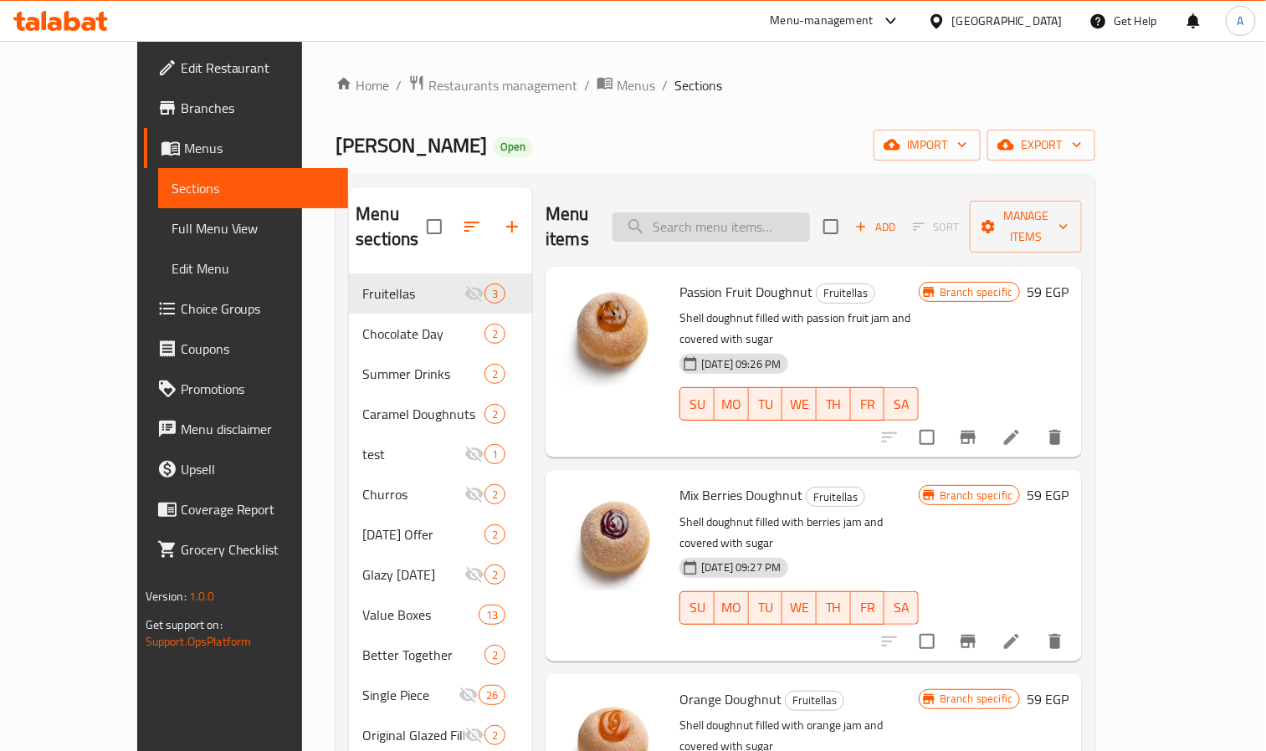
click at [755, 222] on input "search" at bounding box center [710, 227] width 197 height 29
paste input "Original Brew"
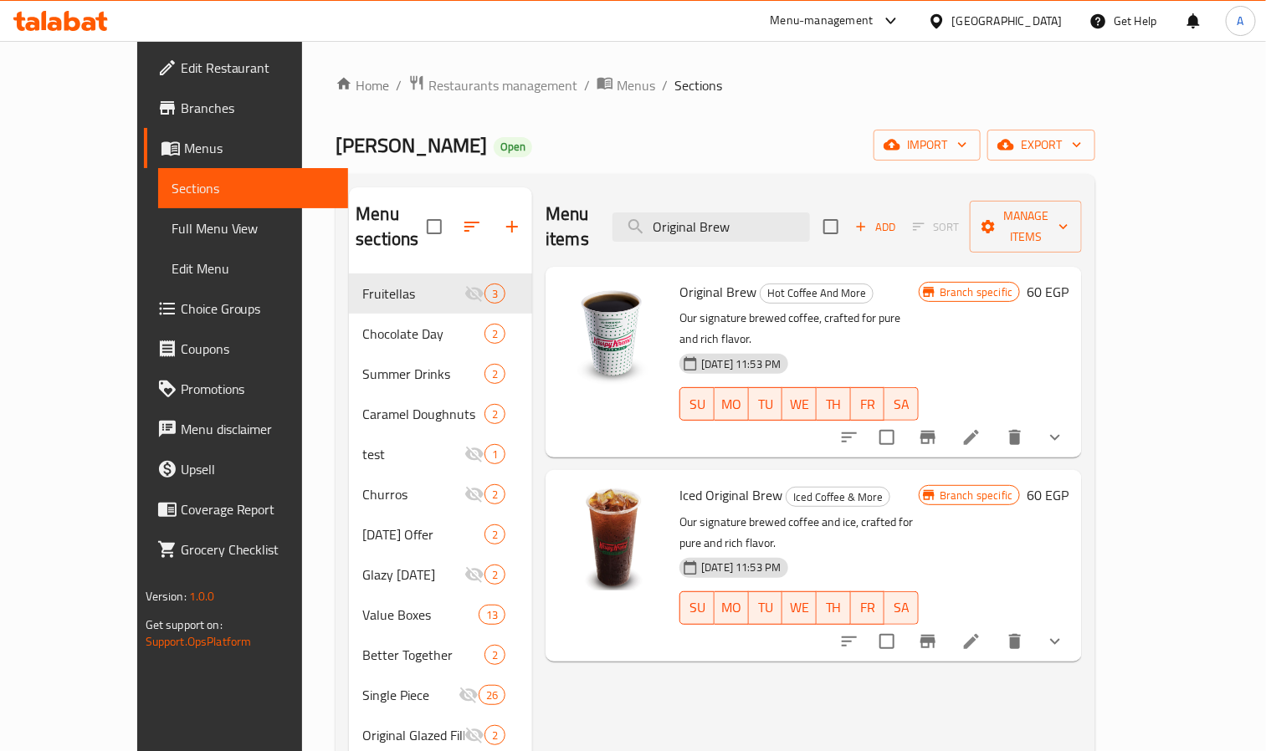
type input "Original Brew"
click at [1060, 638] on icon "show more" at bounding box center [1055, 641] width 10 height 6
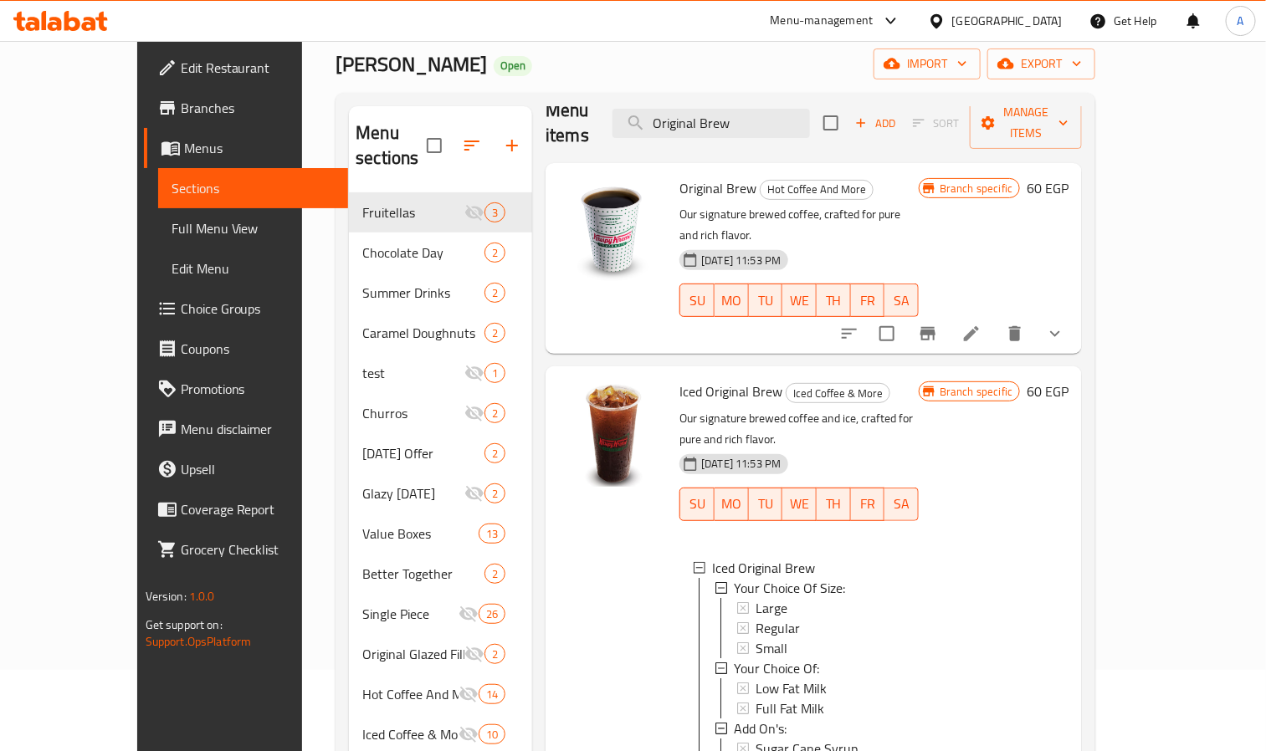
scroll to position [125, 0]
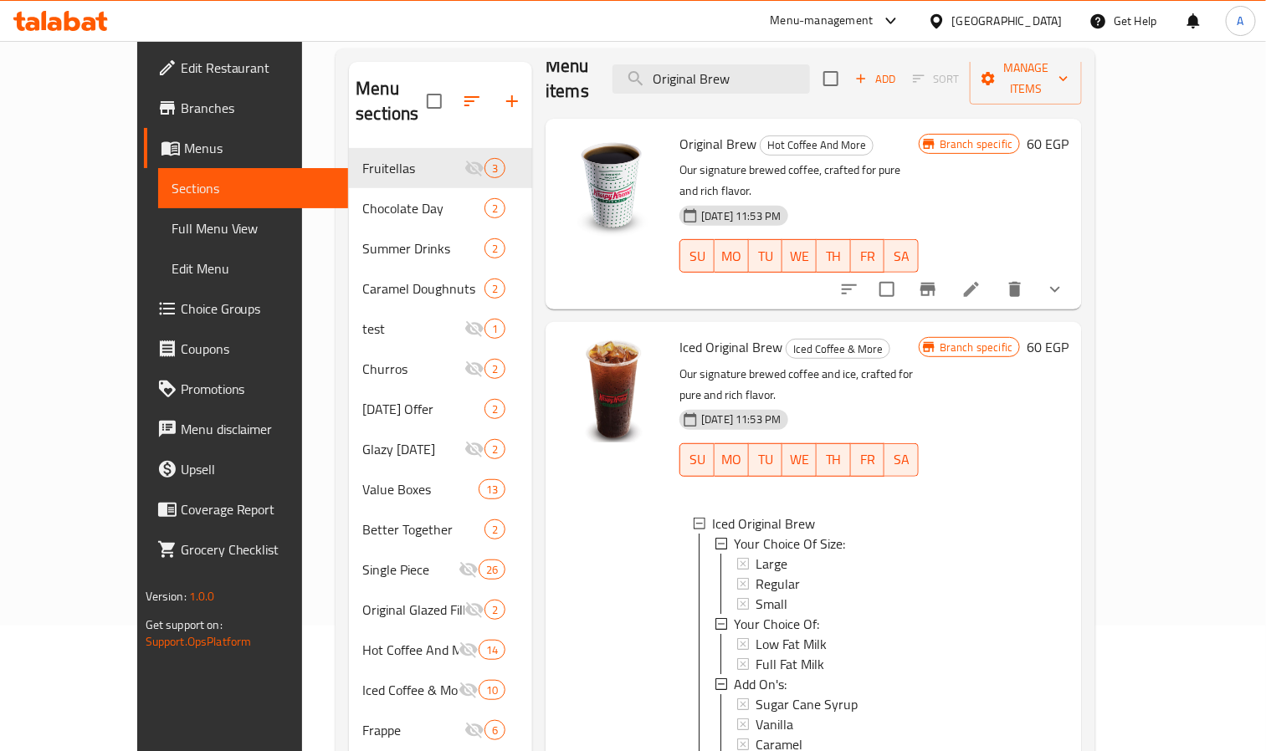
click at [1065, 279] on icon "show more" at bounding box center [1055, 289] width 20 height 20
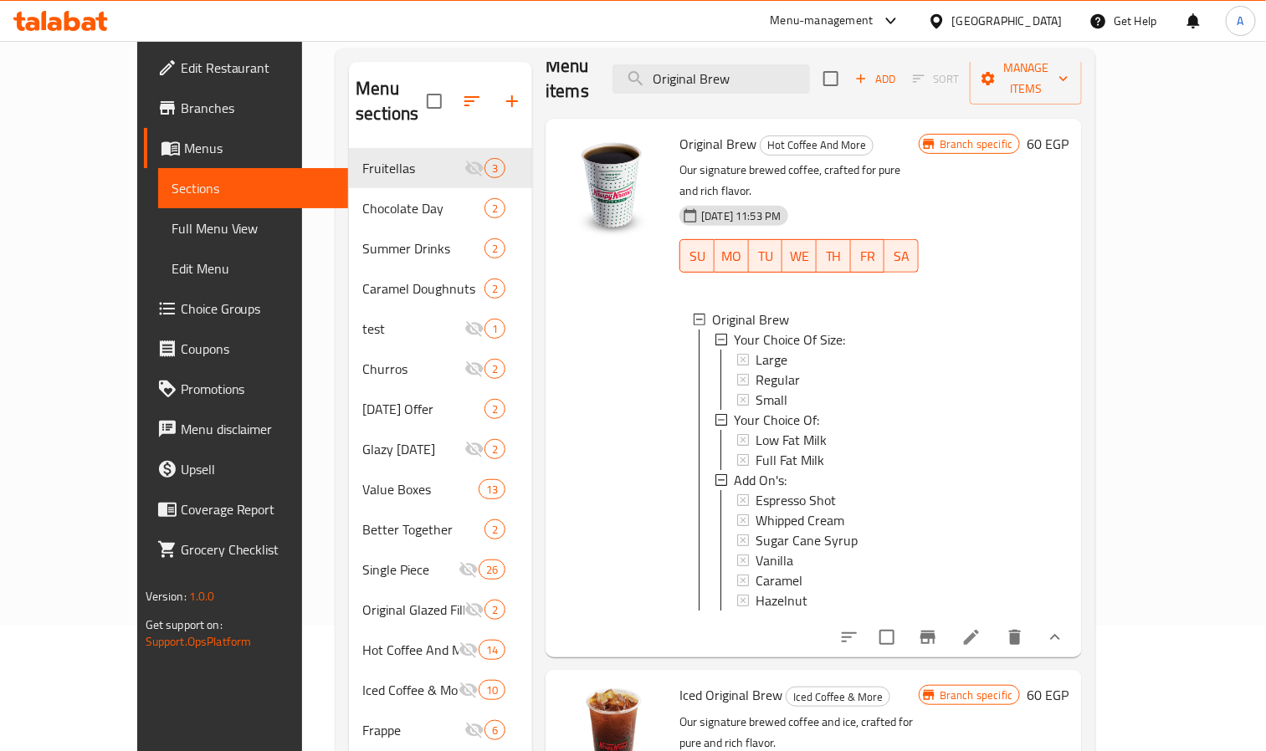
click at [1068, 590] on div "Branch specific 60 EGP" at bounding box center [994, 388] width 150 height 512
click at [981, 627] on icon at bounding box center [971, 637] width 20 height 20
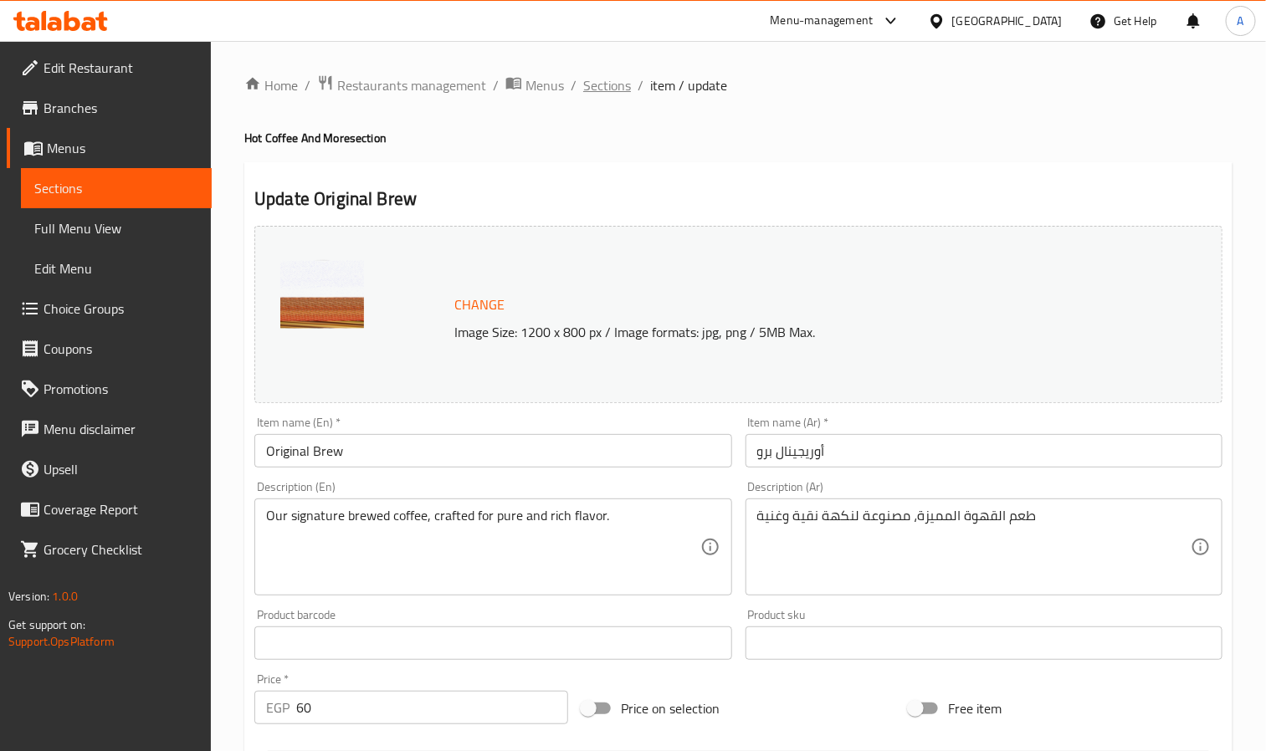
click at [603, 81] on span "Sections" at bounding box center [607, 85] width 48 height 20
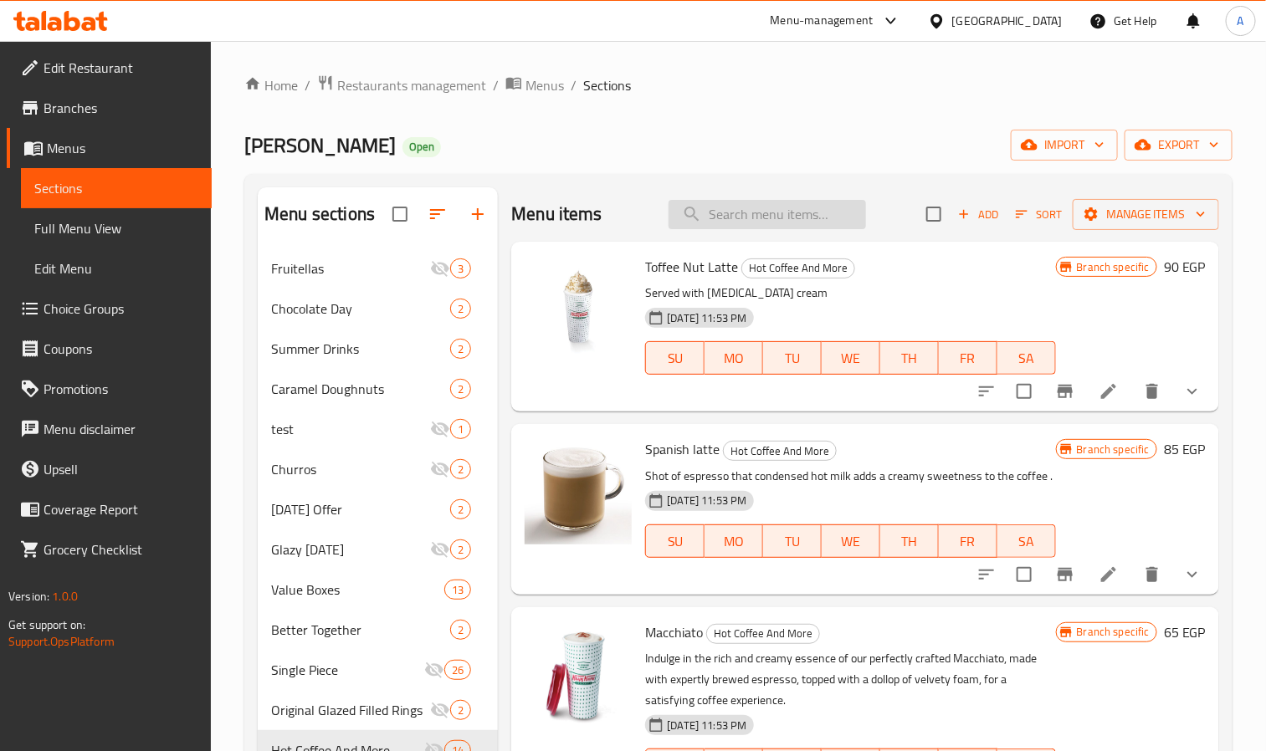
click at [833, 207] on input "search" at bounding box center [766, 214] width 197 height 29
click at [834, 214] on input "search" at bounding box center [766, 214] width 197 height 29
paste input "Original Brew"
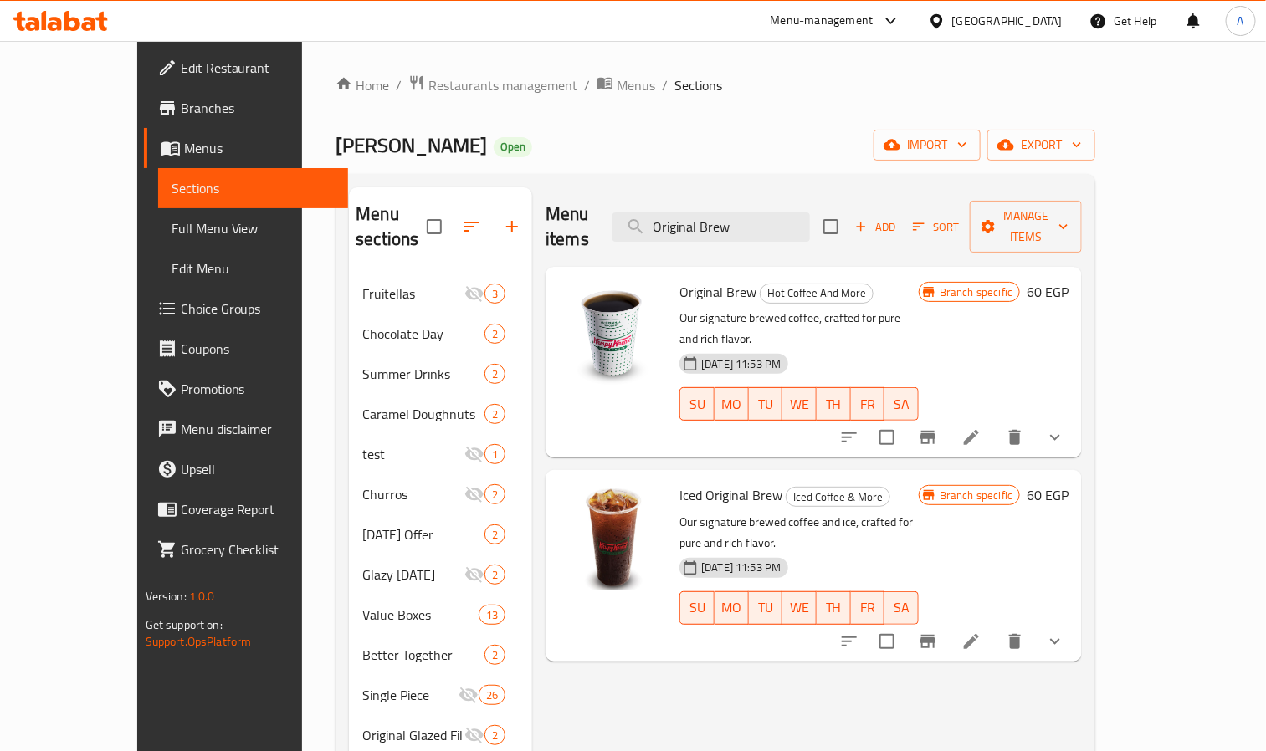
type input "Original Brew"
click at [981, 632] on icon at bounding box center [971, 642] width 20 height 20
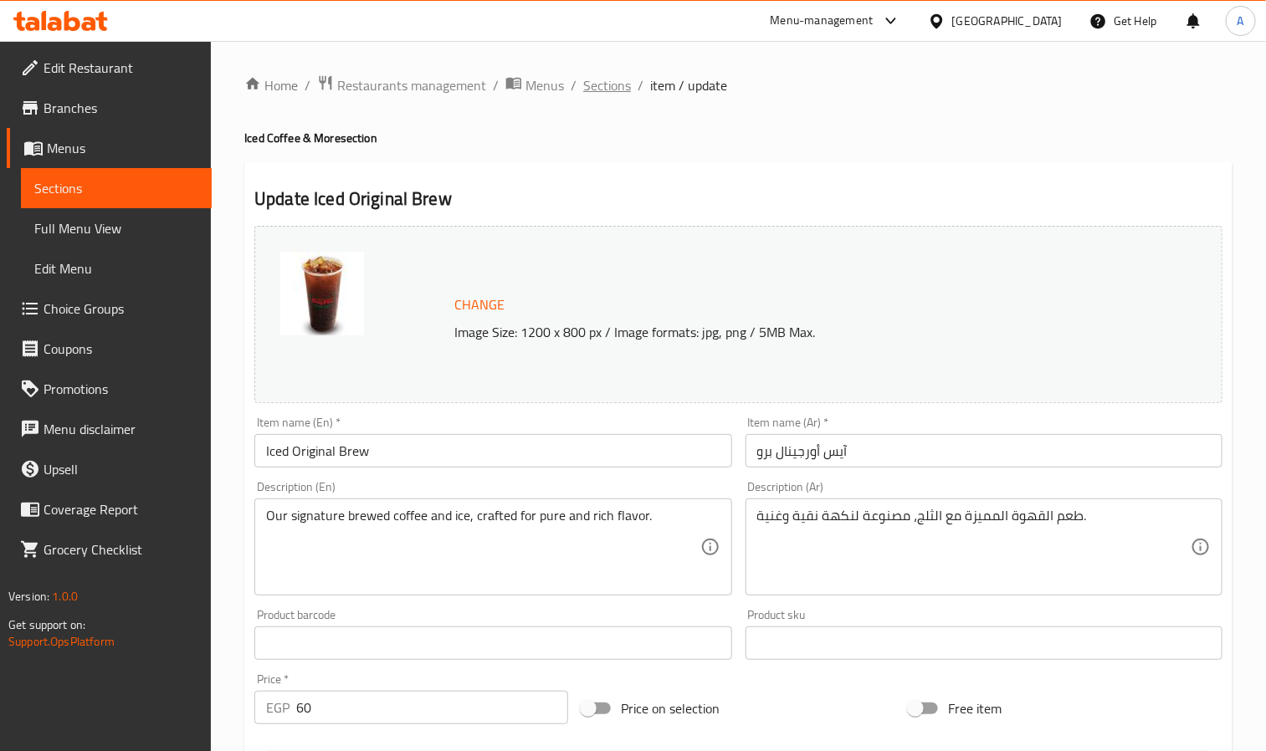
click at [608, 85] on span "Sections" at bounding box center [607, 85] width 48 height 20
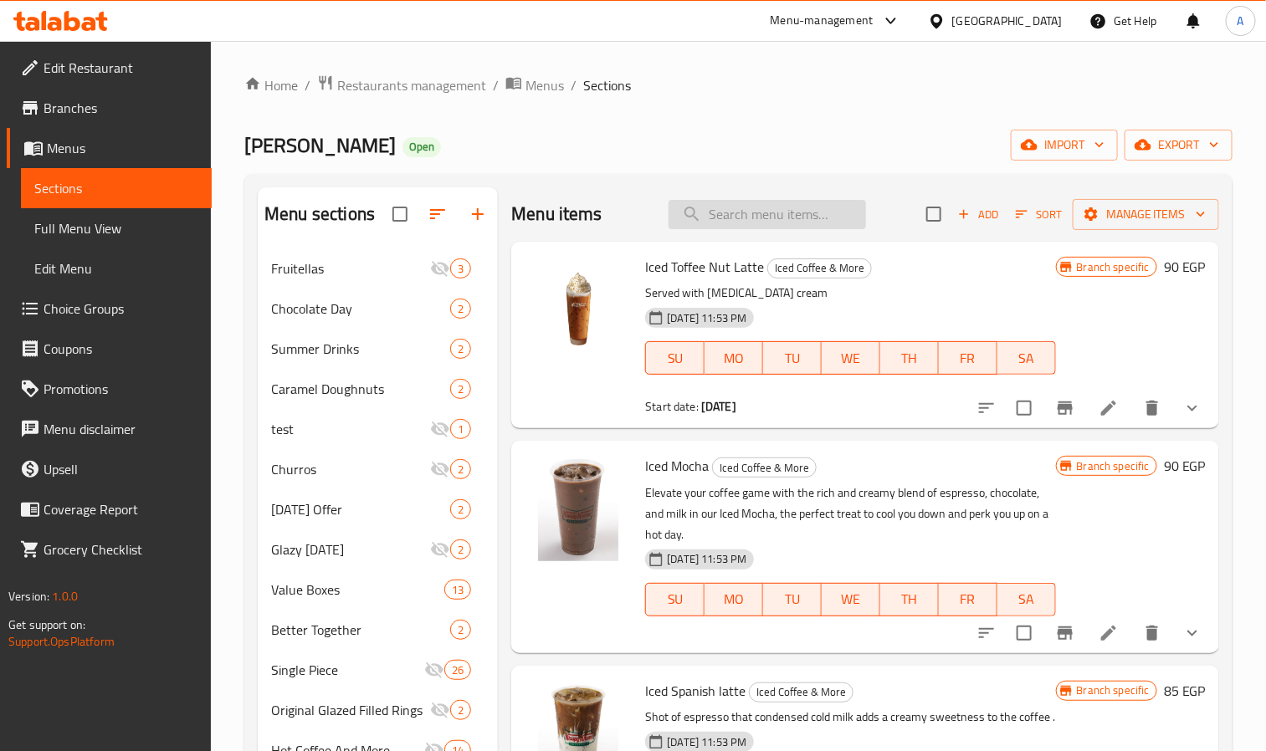
click at [807, 229] on div "Menu items Add Sort Manage items" at bounding box center [865, 214] width 708 height 54
click at [816, 209] on input "search" at bounding box center [766, 214] width 197 height 29
paste input "Tea"
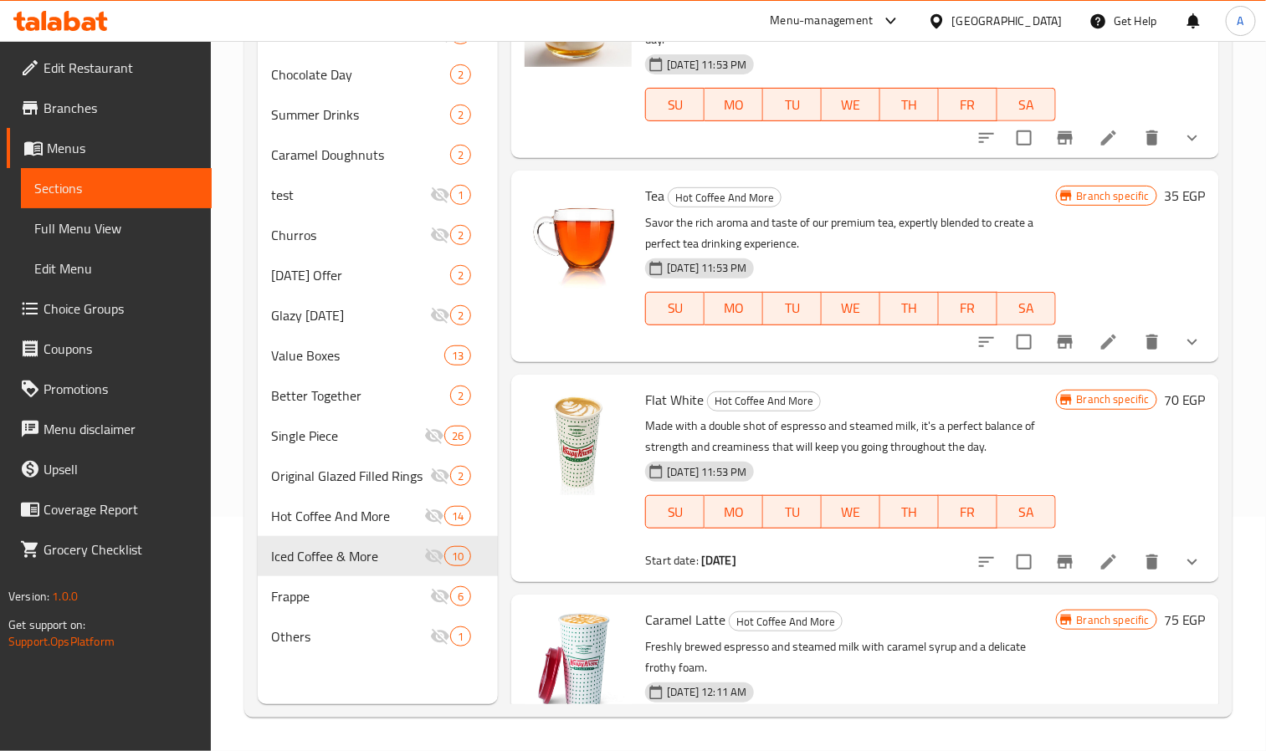
scroll to position [789, 0]
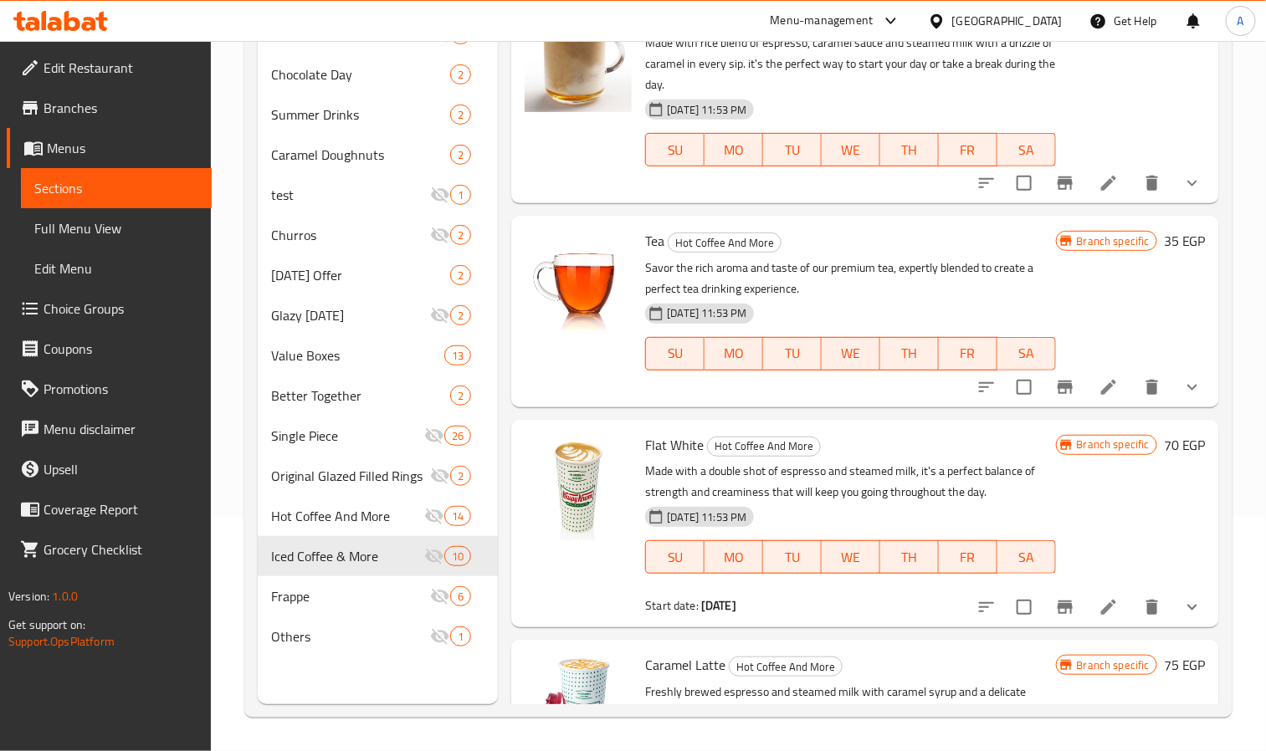
type input "Tea"
click at [1182, 392] on icon "show more" at bounding box center [1192, 387] width 20 height 20
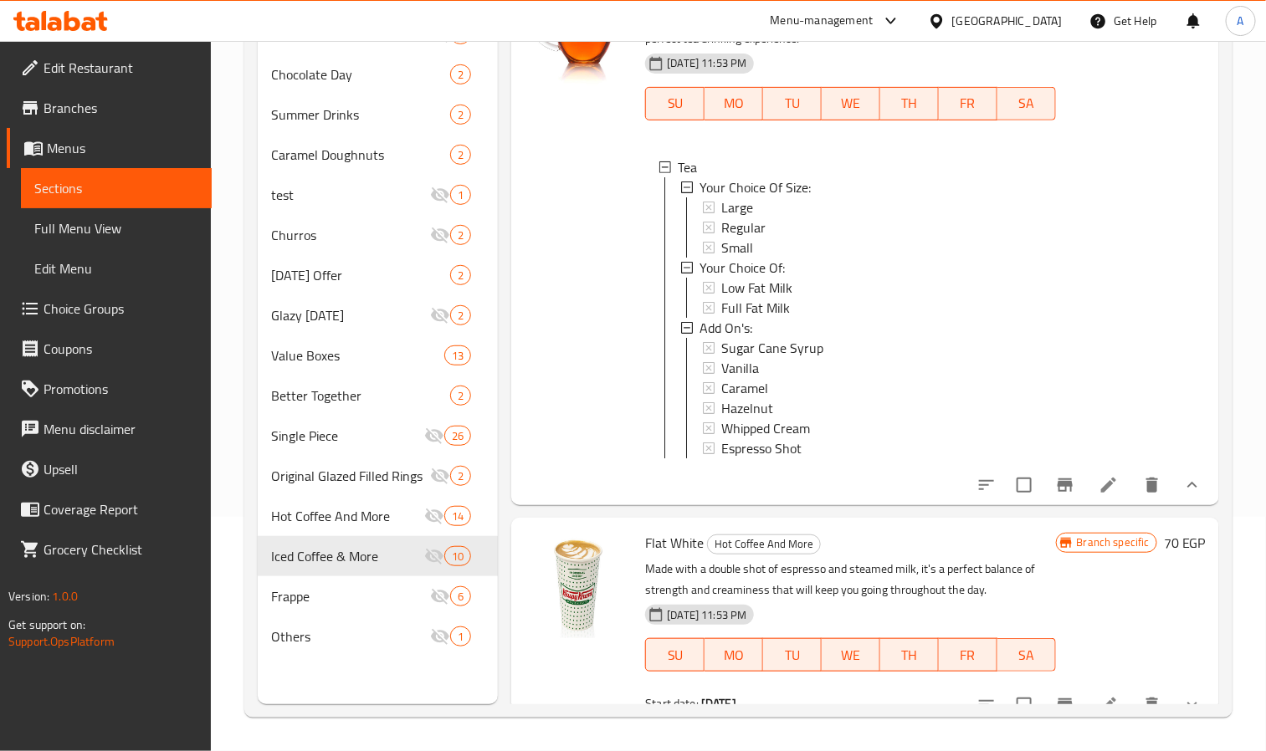
scroll to position [1030, 0]
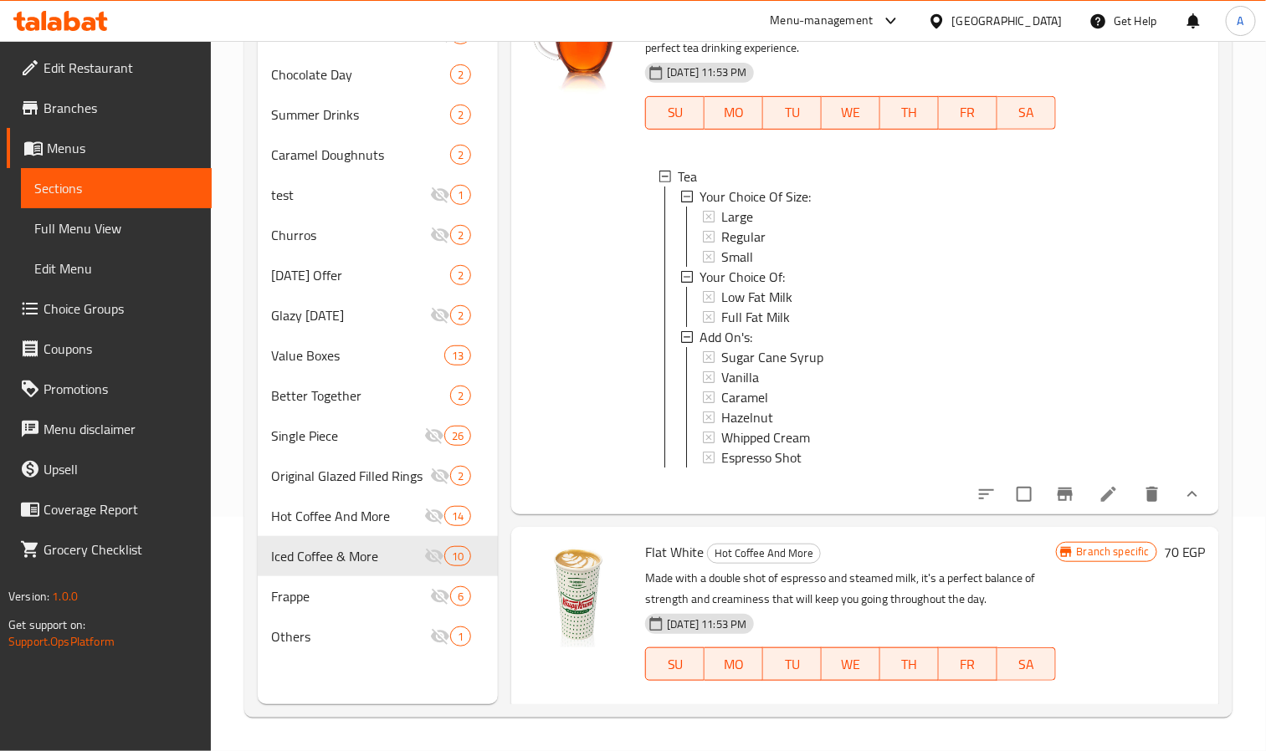
click at [1102, 510] on li at bounding box center [1108, 494] width 47 height 30
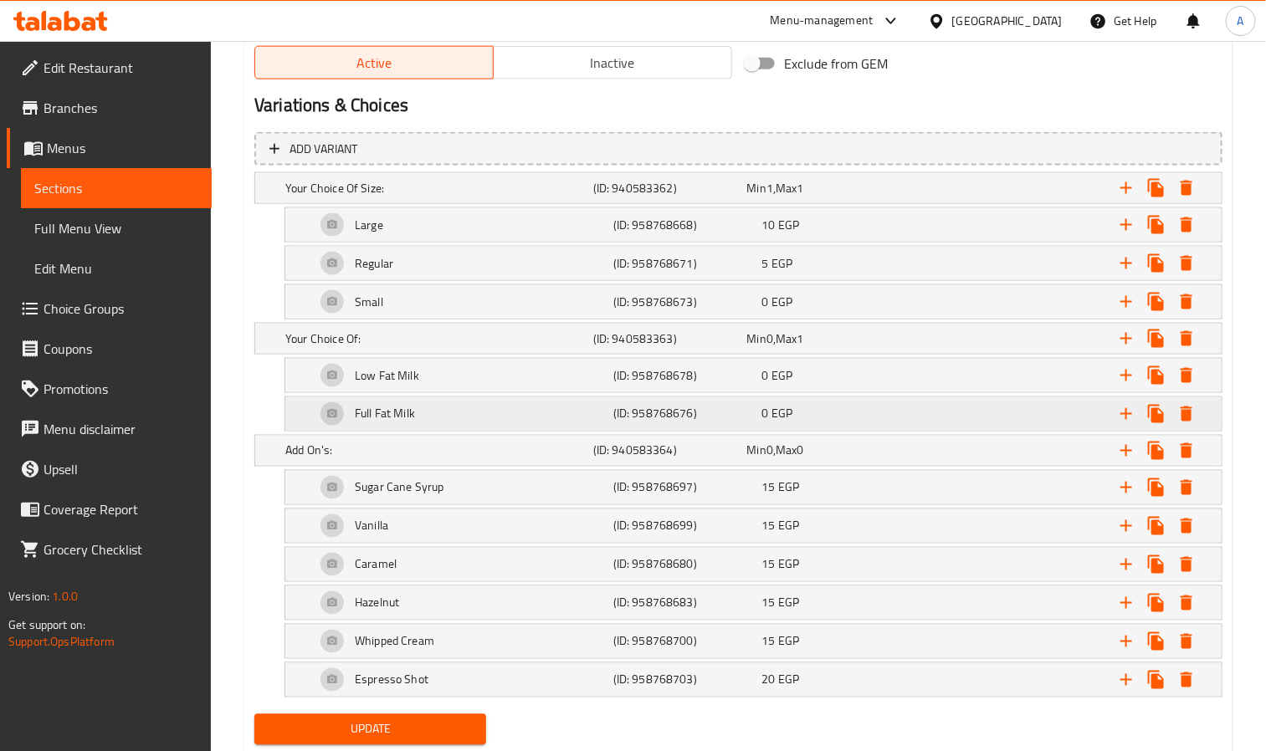
scroll to position [940, 0]
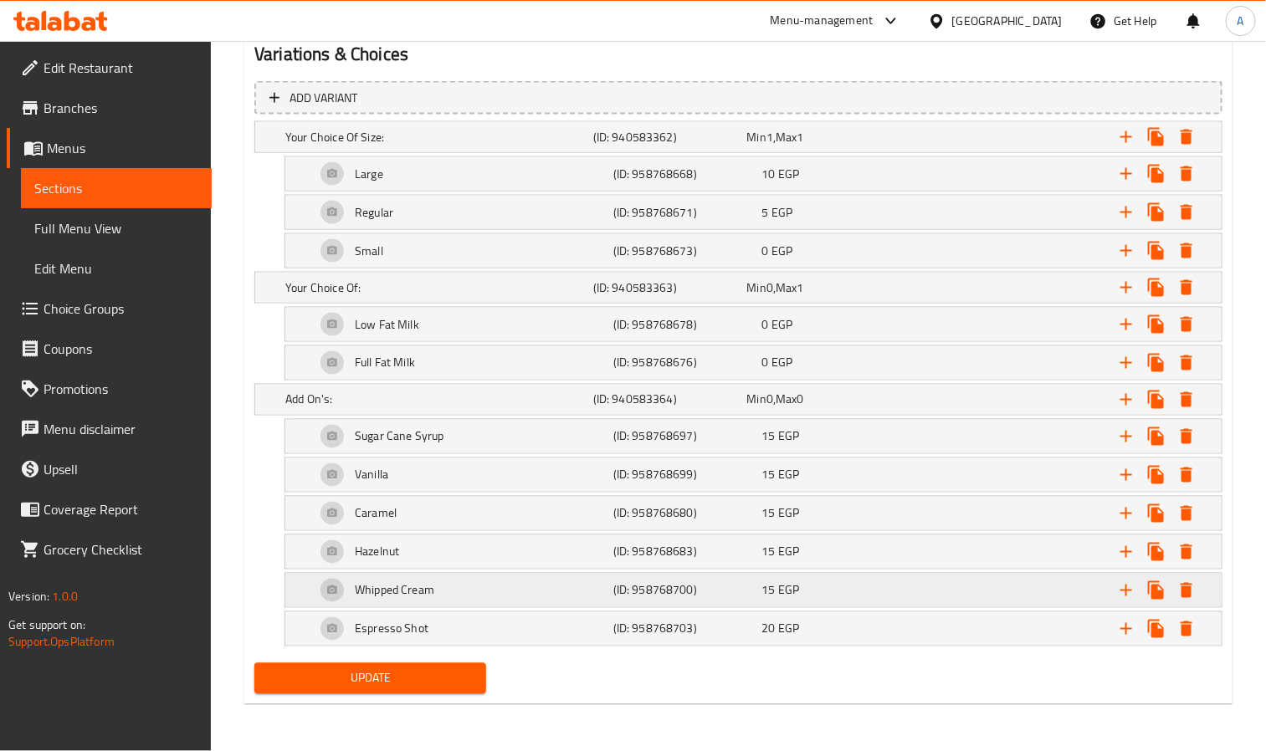
click at [383, 182] on h5 "Whipped Cream" at bounding box center [369, 174] width 28 height 17
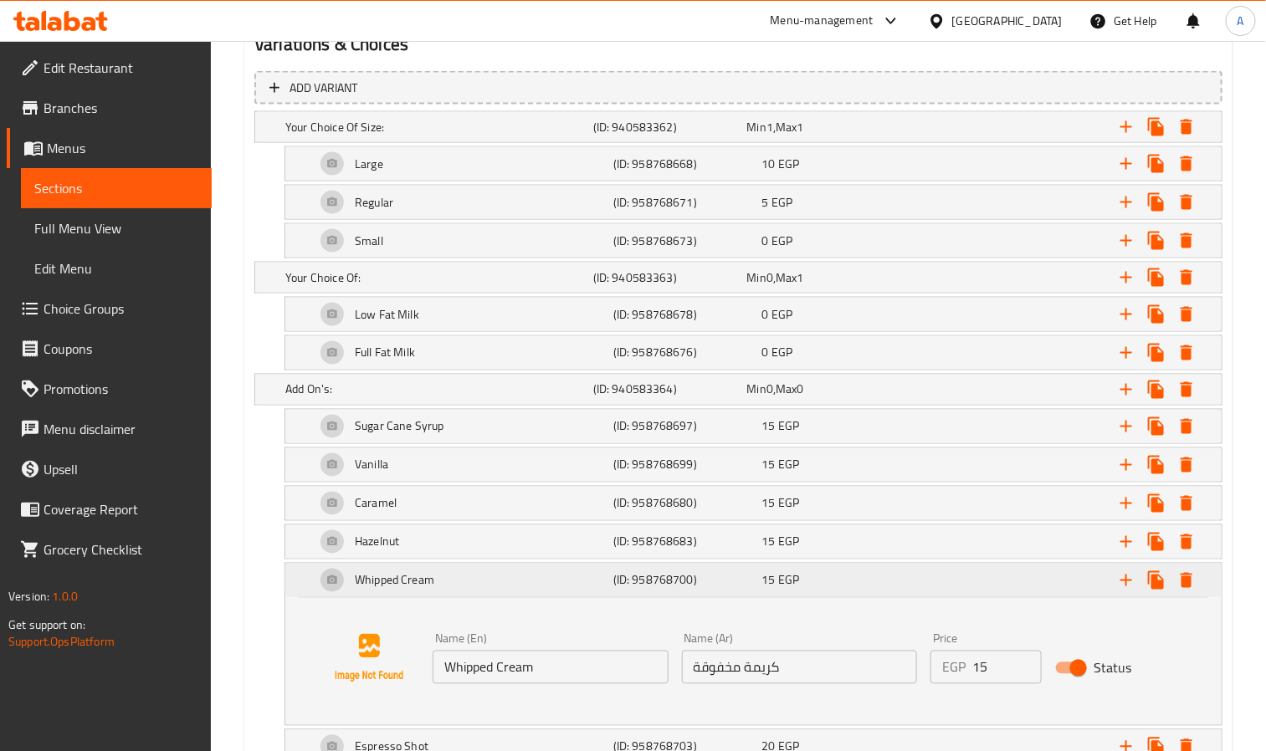
click at [415, 577] on div "Whipped Cream" at bounding box center [461, 581] width 298 height 40
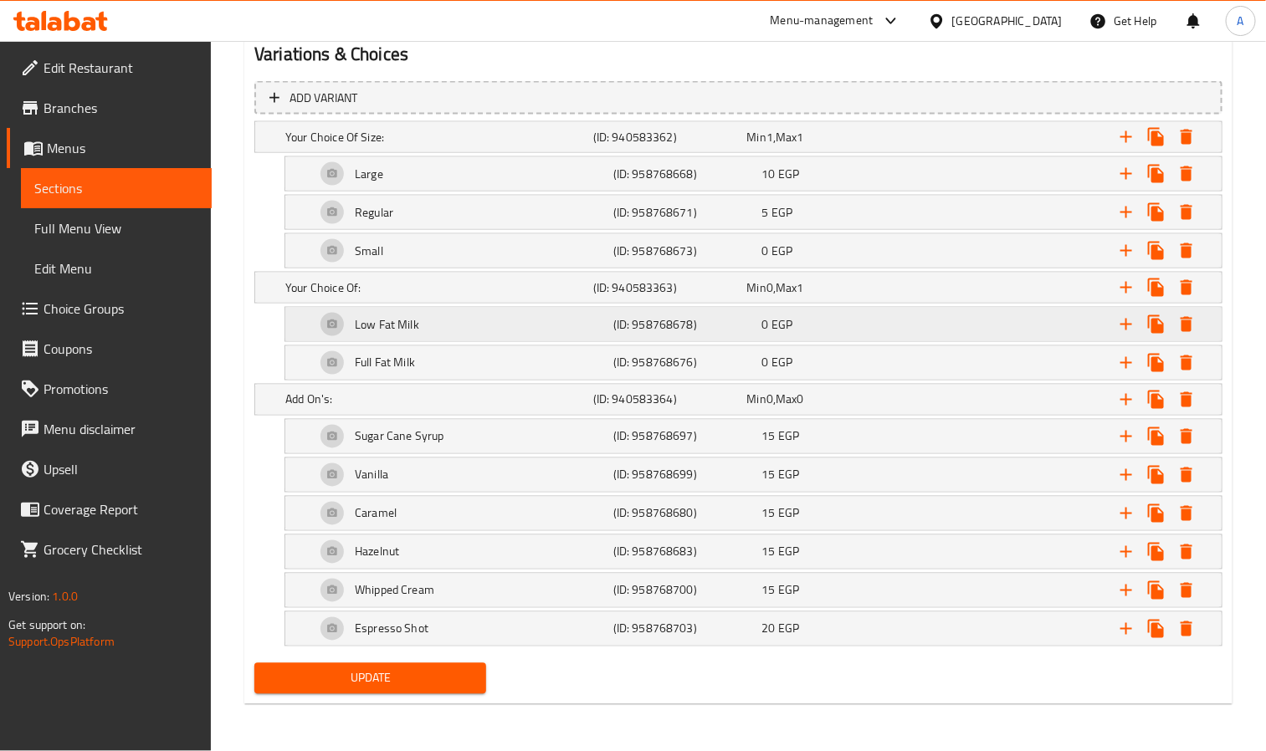
click at [587, 149] on div "Low Fat Milk" at bounding box center [436, 136] width 308 height 23
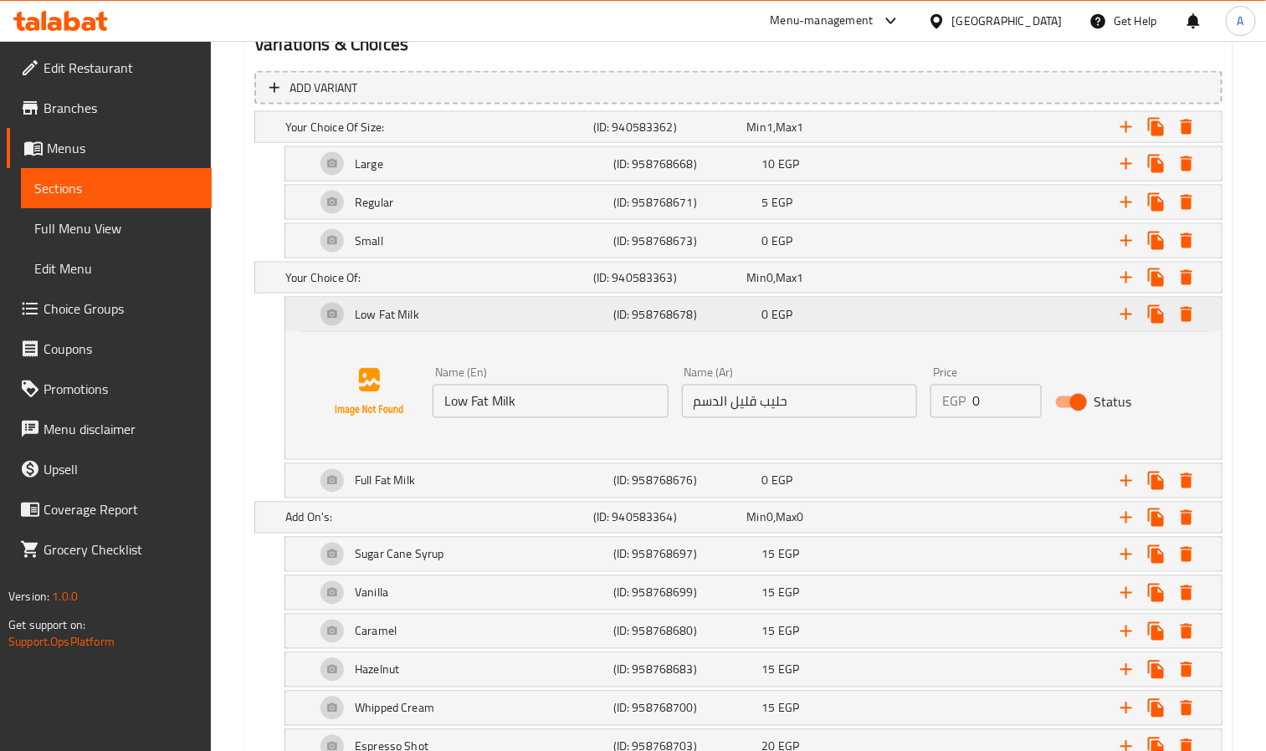
click at [590, 334] on div "Low Fat Milk" at bounding box center [461, 314] width 298 height 40
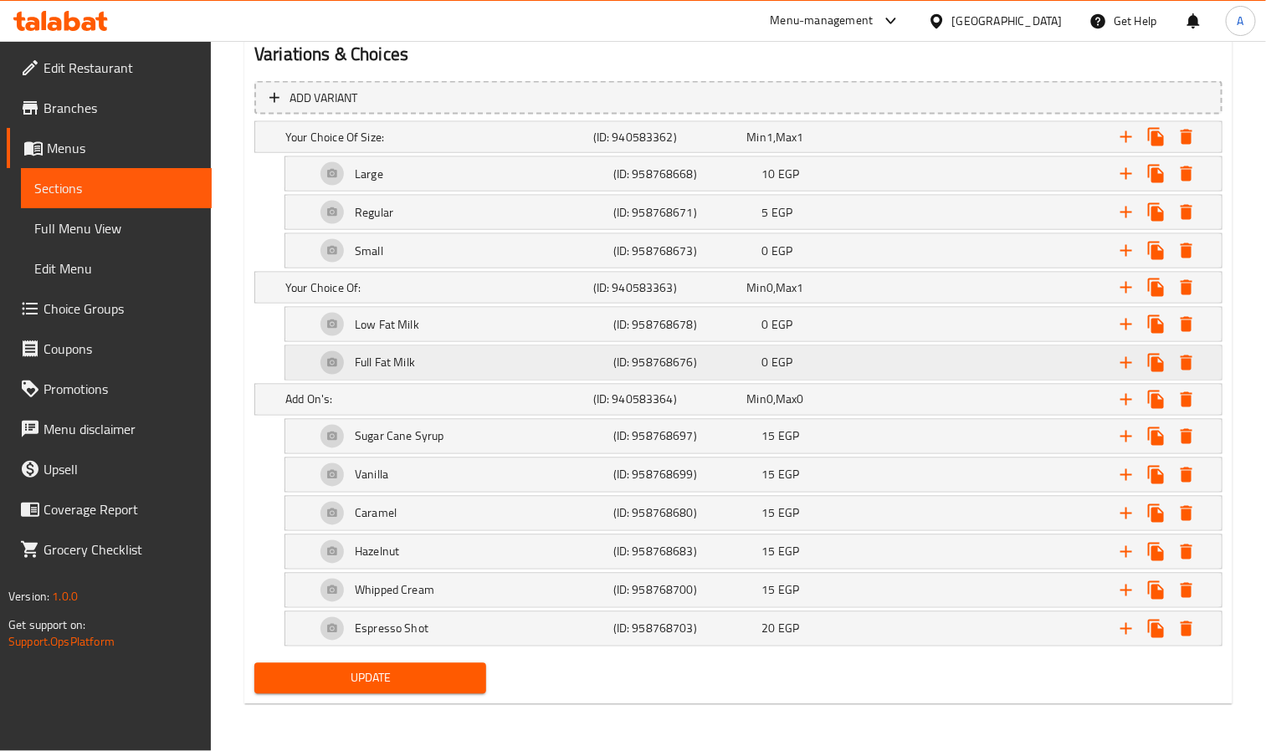
click at [492, 149] on div "Full Fat Milk" at bounding box center [436, 136] width 308 height 23
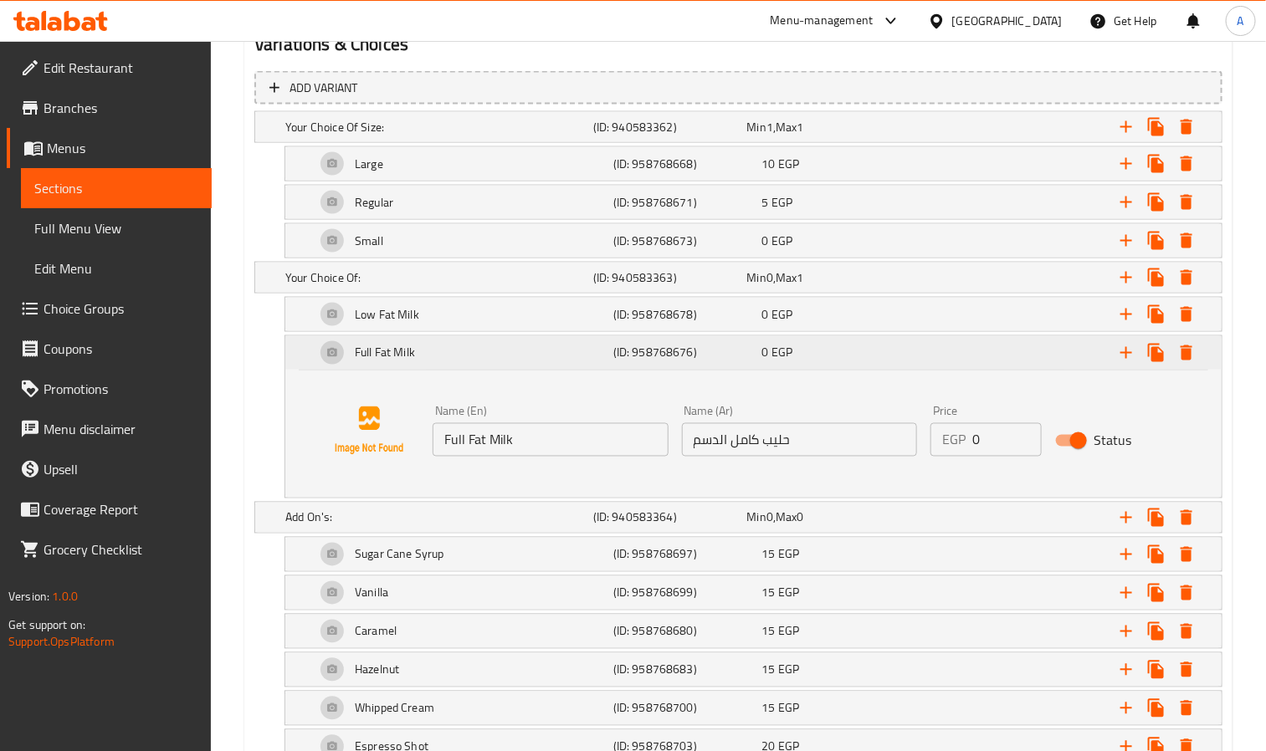
click at [492, 365] on div "Full Fat Milk" at bounding box center [461, 353] width 298 height 40
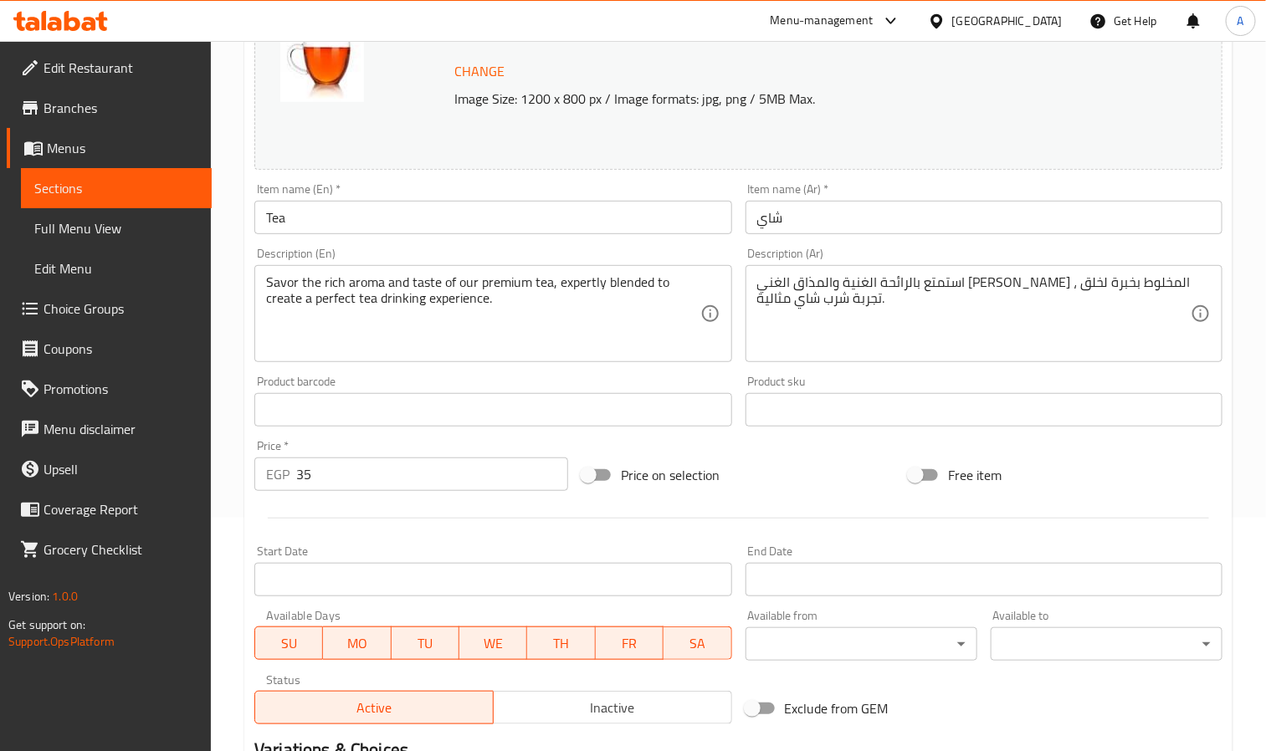
scroll to position [0, 0]
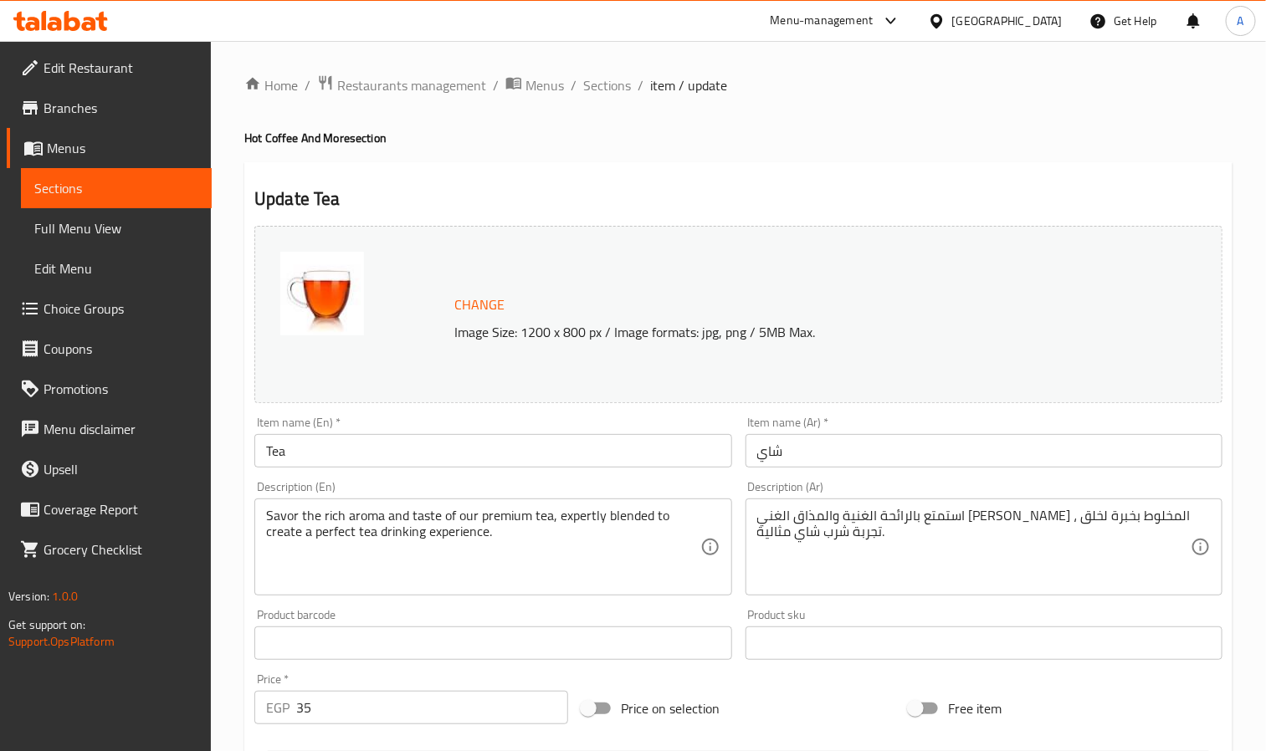
click at [322, 459] on input "Tea" at bounding box center [492, 450] width 477 height 33
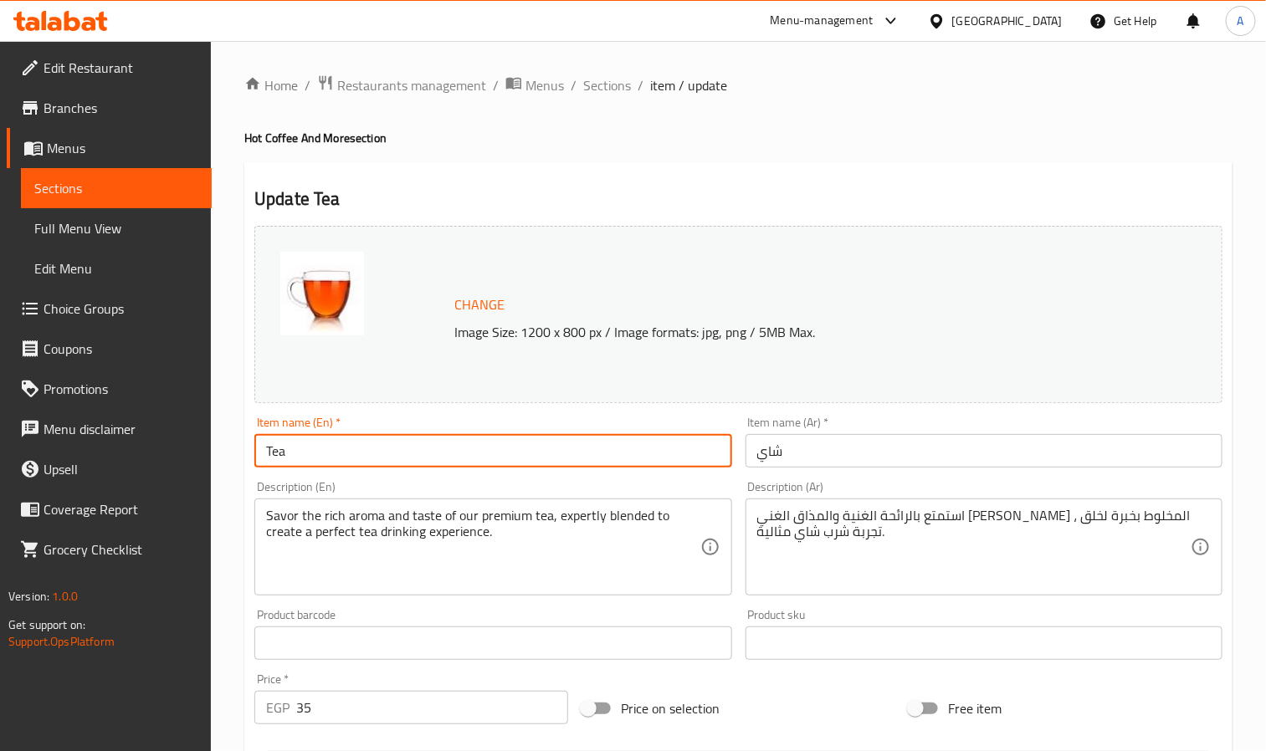
click at [322, 459] on input "Tea" at bounding box center [492, 450] width 477 height 33
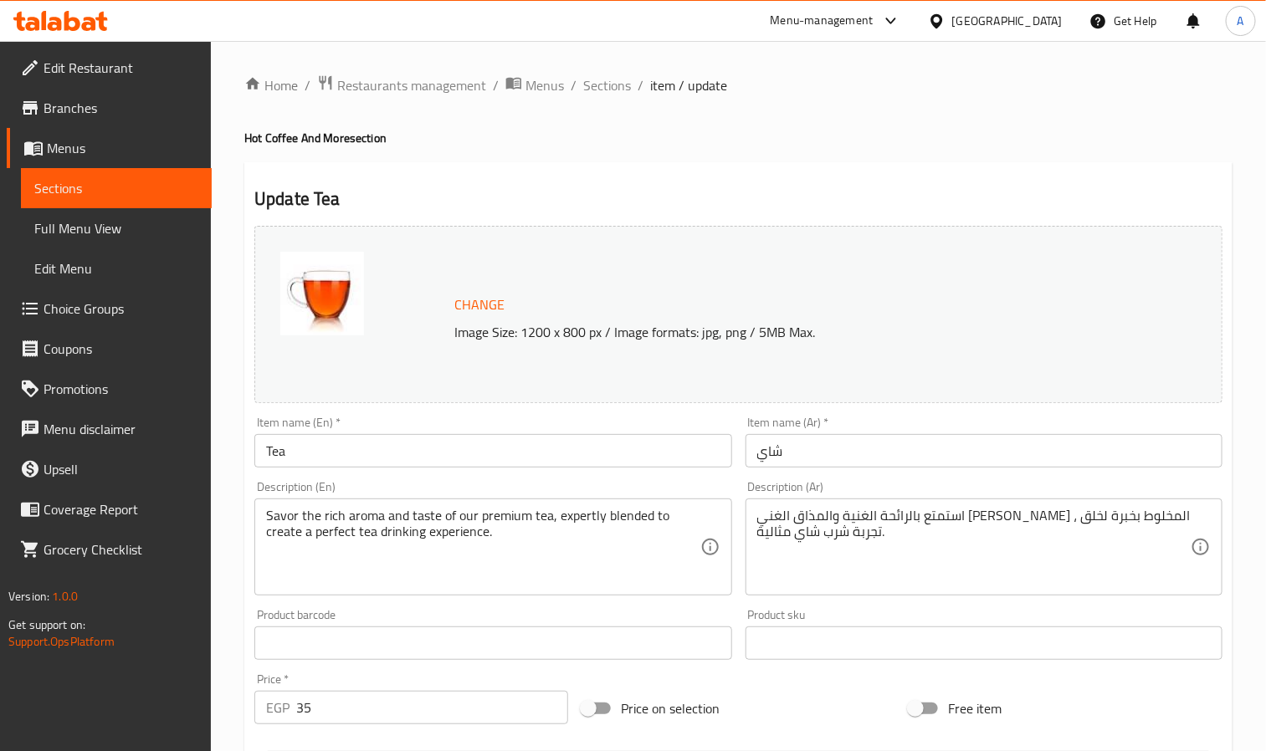
click at [269, 457] on input "Tea" at bounding box center [492, 450] width 477 height 33
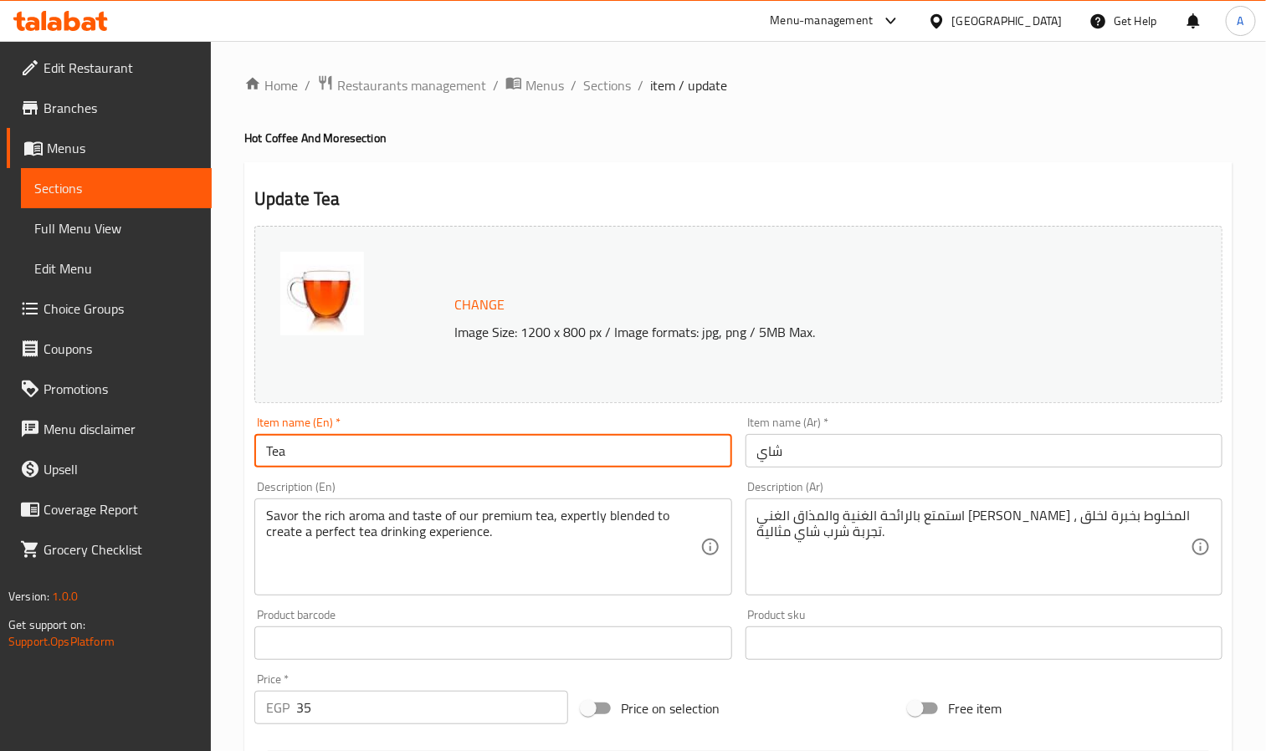
click at [269, 457] on input "Tea" at bounding box center [492, 450] width 477 height 33
click at [610, 84] on span "Sections" at bounding box center [607, 85] width 48 height 20
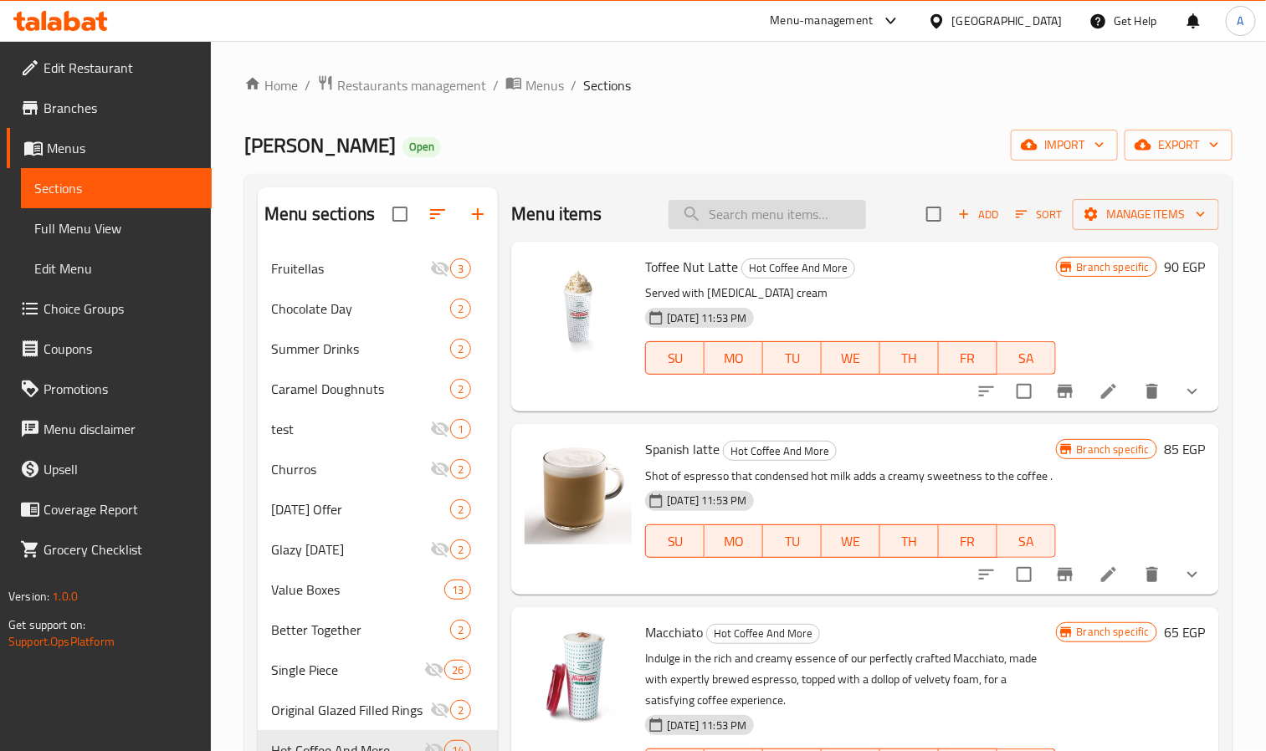
drag, startPoint x: 730, startPoint y: 224, endPoint x: 817, endPoint y: 227, distance: 86.2
click at [730, 224] on input "search" at bounding box center [766, 214] width 197 height 29
paste input "Tea"
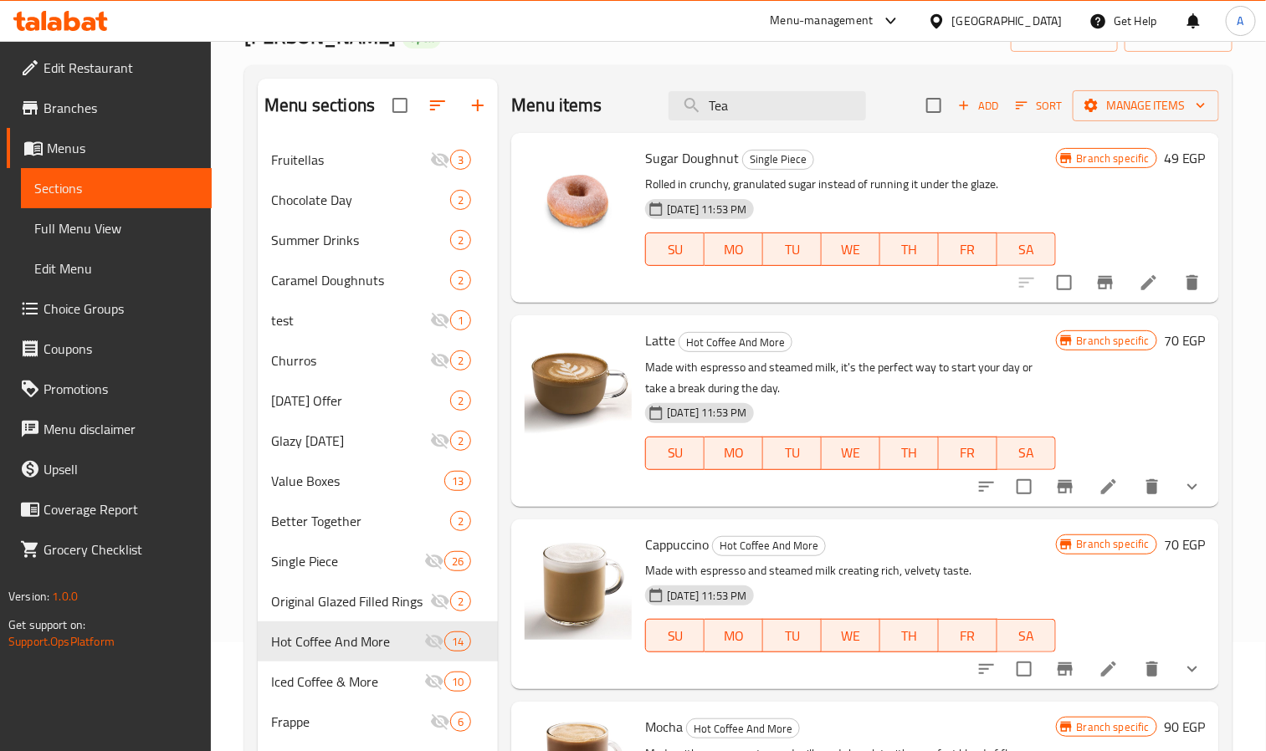
scroll to position [234, 0]
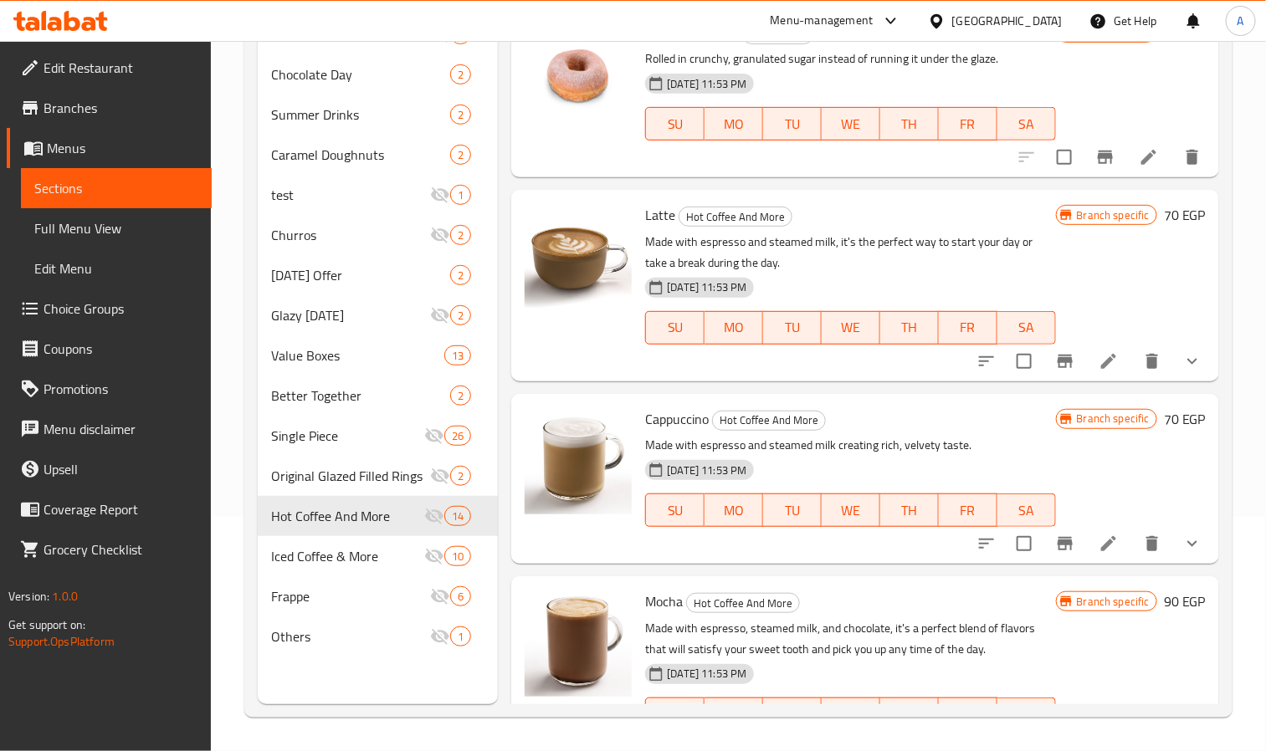
type input "Tea"
